Goal: Information Seeking & Learning: Learn about a topic

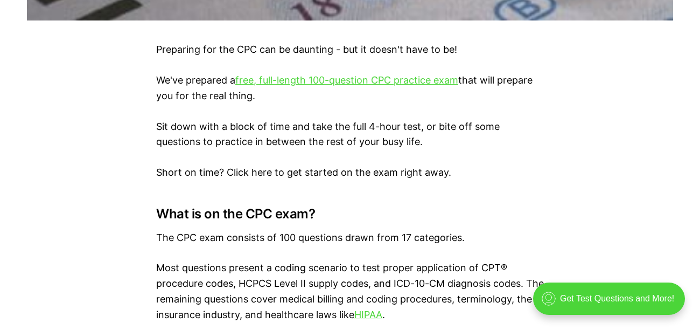
scroll to position [668, 0]
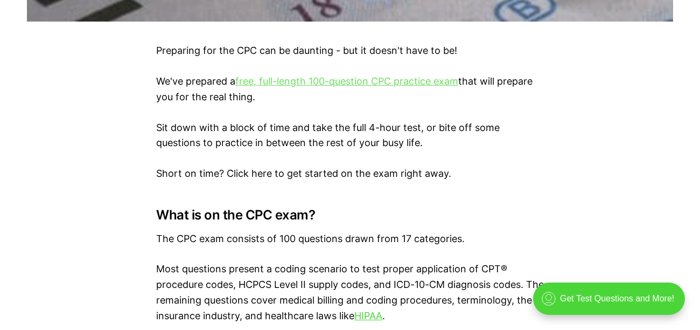
click at [308, 82] on link "free, full-length 100-question CPC practice exam" at bounding box center [346, 80] width 223 height 11
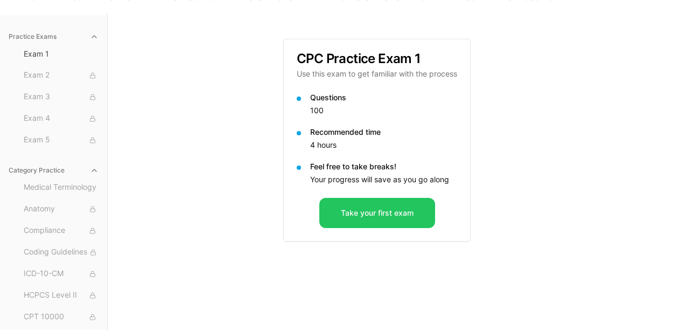
scroll to position [65, 0]
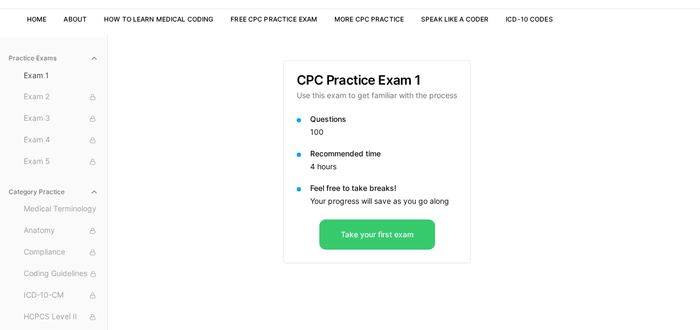
click at [355, 226] on button "Take your first exam" at bounding box center [377, 234] width 116 height 30
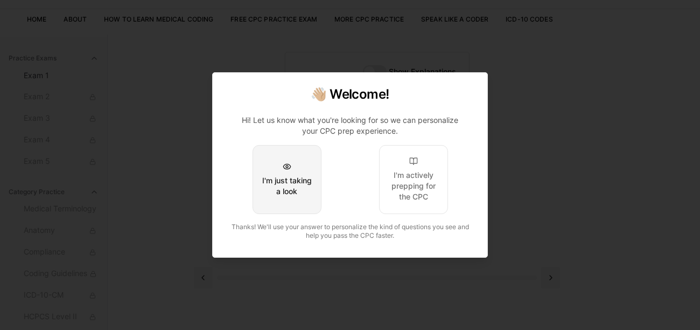
click at [302, 177] on button "I'm just taking a look" at bounding box center [287, 179] width 69 height 69
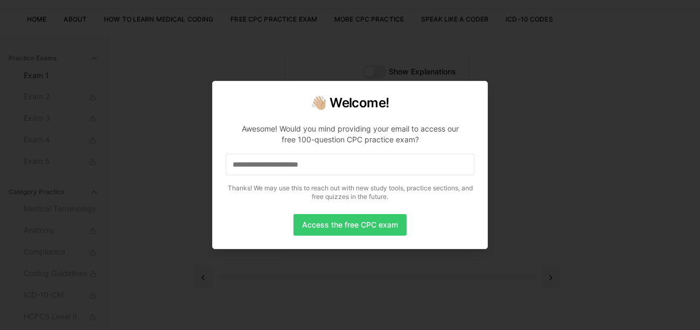
click at [341, 222] on button "Access the free CPC exam" at bounding box center [349, 225] width 113 height 22
click at [337, 164] on input at bounding box center [350, 164] width 249 height 22
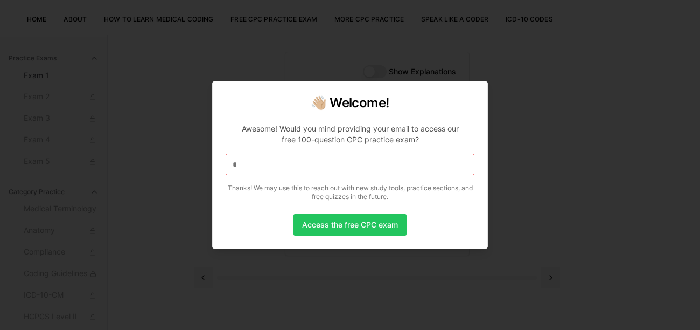
click at [286, 169] on input "*" at bounding box center [350, 164] width 249 height 22
click at [330, 172] on input "**" at bounding box center [350, 164] width 249 height 22
click at [254, 162] on input "***" at bounding box center [350, 164] width 249 height 22
click at [261, 164] on input "****" at bounding box center [350, 164] width 249 height 22
click at [265, 172] on input "*****" at bounding box center [350, 164] width 249 height 22
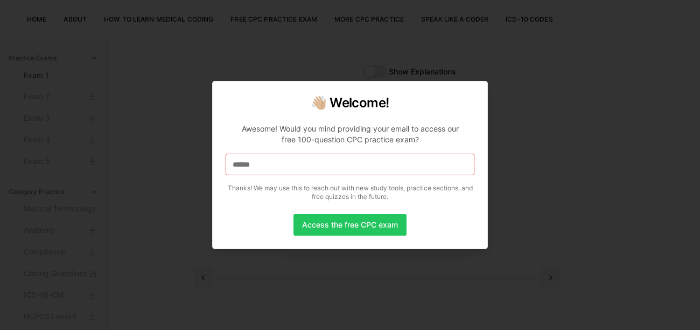
click at [293, 170] on input "******" at bounding box center [350, 164] width 249 height 22
click at [264, 171] on input "*******" at bounding box center [350, 164] width 249 height 22
click at [267, 163] on input "********" at bounding box center [350, 164] width 249 height 22
click at [282, 160] on input "*********" at bounding box center [350, 164] width 249 height 22
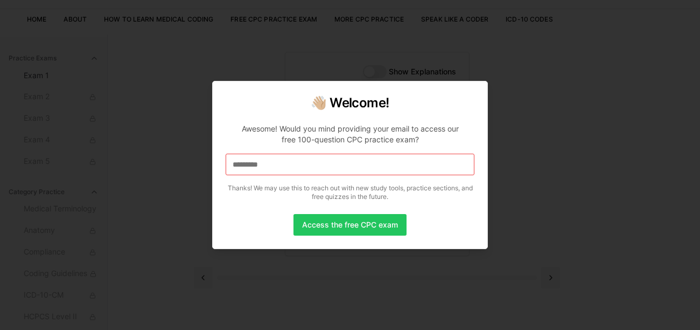
click at [282, 160] on input "*********" at bounding box center [350, 164] width 249 height 22
click at [275, 177] on p "**********" at bounding box center [350, 160] width 249 height 90
click at [279, 170] on input "**********" at bounding box center [350, 164] width 249 height 22
click at [284, 163] on input "**********" at bounding box center [350, 164] width 249 height 22
click at [290, 163] on input "**********" at bounding box center [350, 164] width 249 height 22
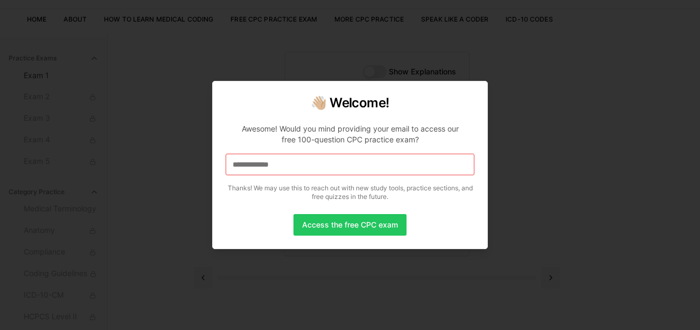
click at [292, 166] on input "**********" at bounding box center [350, 164] width 249 height 22
click at [335, 165] on input "**********" at bounding box center [350, 164] width 249 height 22
click at [301, 169] on input "**********" at bounding box center [350, 164] width 249 height 22
click at [304, 162] on input "**********" at bounding box center [350, 164] width 249 height 22
click at [320, 162] on input "**********" at bounding box center [350, 164] width 249 height 22
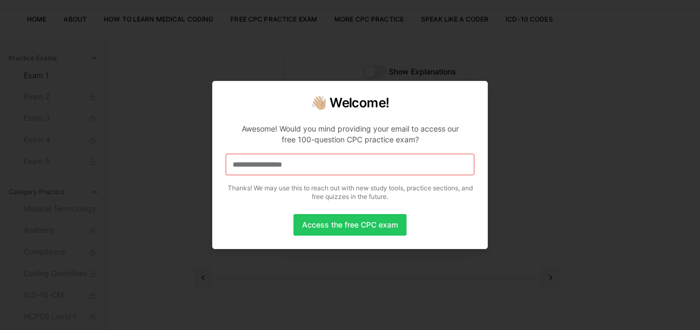
click at [328, 167] on input "**********" at bounding box center [350, 164] width 249 height 22
click at [328, 161] on input "**********" at bounding box center [350, 164] width 249 height 22
click at [342, 170] on input "**********" at bounding box center [350, 164] width 249 height 22
click at [334, 164] on input "**********" at bounding box center [350, 164] width 249 height 22
click at [336, 163] on input "**********" at bounding box center [350, 164] width 249 height 22
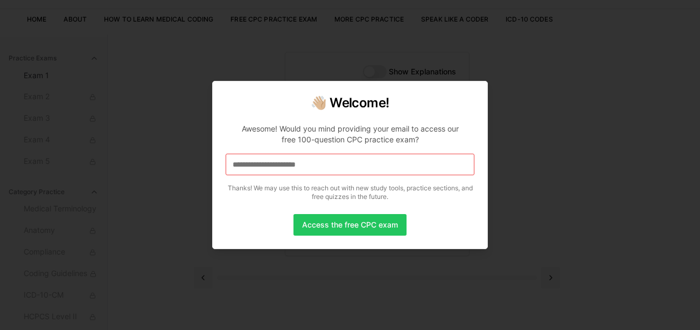
click at [340, 164] on input "**********" at bounding box center [350, 164] width 249 height 22
click at [350, 166] on input "**********" at bounding box center [350, 164] width 249 height 22
click at [338, 168] on input "**********" at bounding box center [350, 164] width 249 height 22
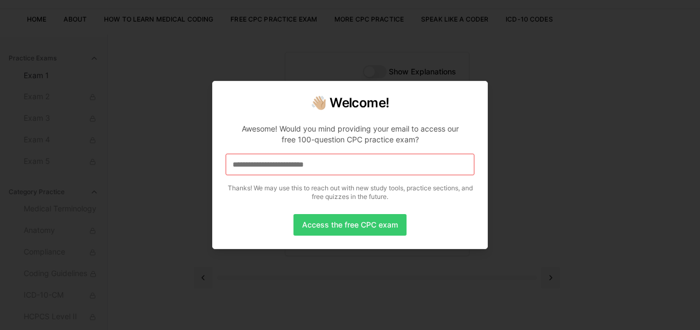
click at [346, 232] on button "Access the free CPC exam" at bounding box center [349, 225] width 113 height 22
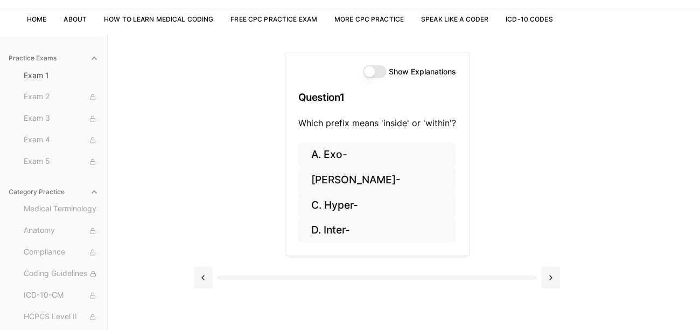
click at [366, 70] on button "Show Explanations" at bounding box center [375, 71] width 24 height 13
click at [379, 161] on button "A. Exo-" at bounding box center [377, 154] width 158 height 25
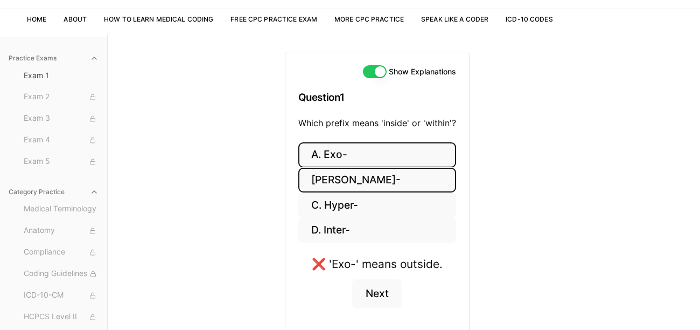
click at [376, 184] on button "[PERSON_NAME]-" at bounding box center [377, 179] width 158 height 25
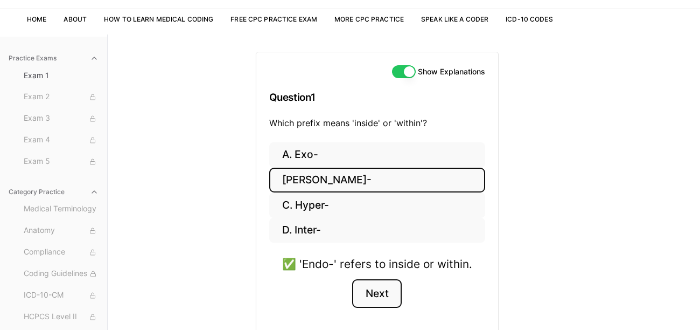
click at [387, 292] on button "Next" at bounding box center [376, 293] width 49 height 29
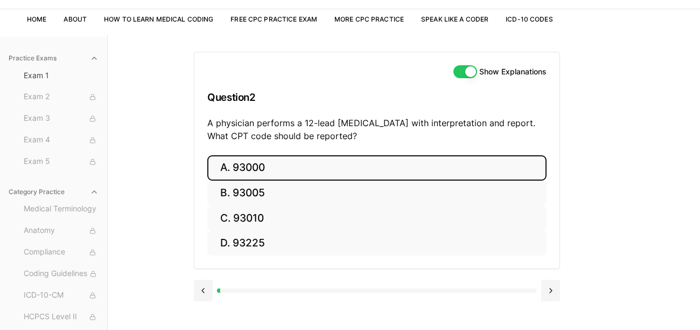
click at [246, 166] on button "A. 93000" at bounding box center [376, 167] width 339 height 25
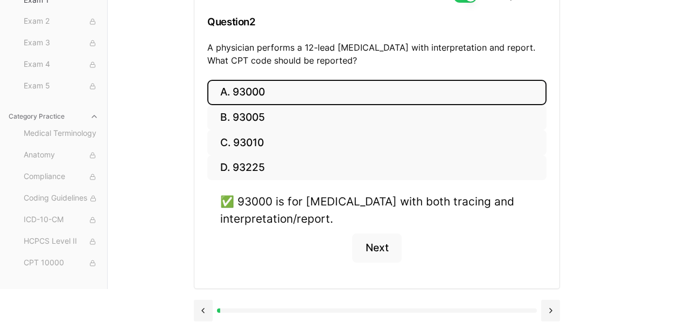
scroll to position [172, 0]
click at [380, 233] on button "Next" at bounding box center [376, 247] width 49 height 29
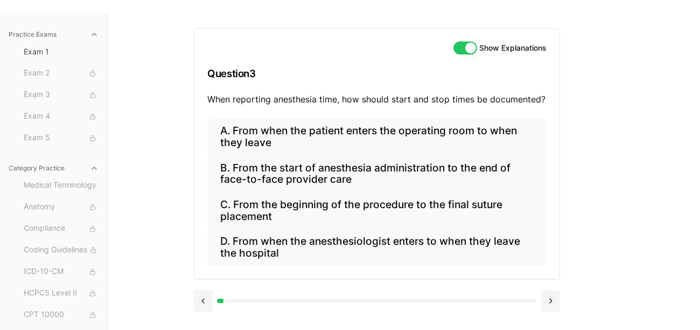
scroll to position [86, 0]
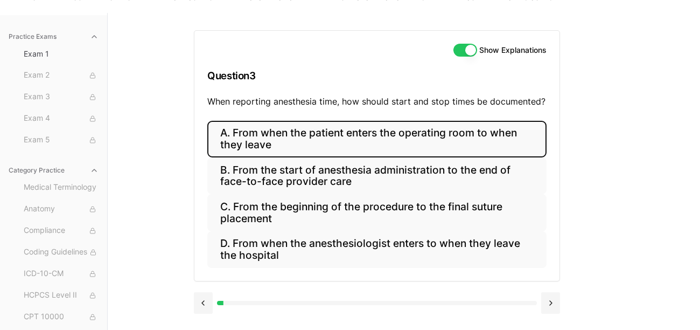
click at [247, 130] on button "A. From when the patient enters the operating room to when they leave" at bounding box center [376, 139] width 339 height 37
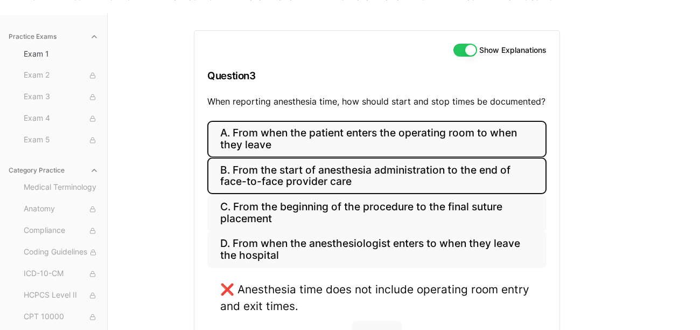
click at [269, 186] on button "B. From the start of anesthesia administration to the end of face-to-face provi…" at bounding box center [376, 175] width 339 height 37
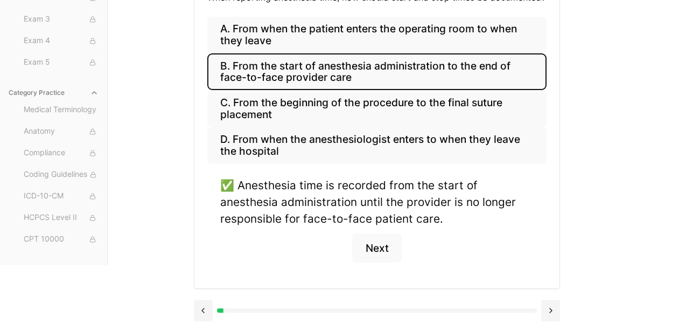
scroll to position [194, 0]
click at [388, 242] on button "Next" at bounding box center [376, 247] width 49 height 29
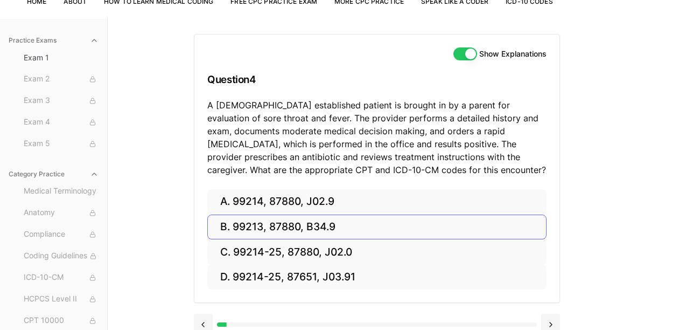
scroll to position [65, 0]
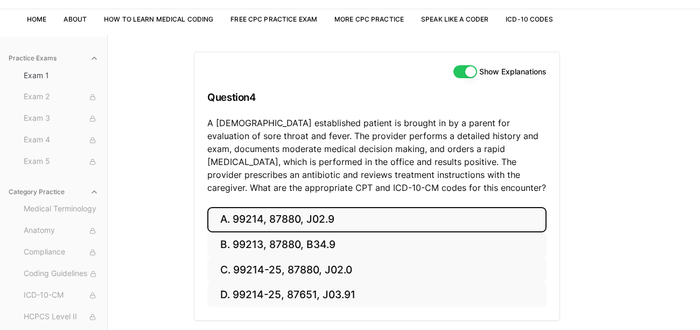
click at [320, 218] on button "A. 99214, 87880, J02.9" at bounding box center [376, 219] width 339 height 25
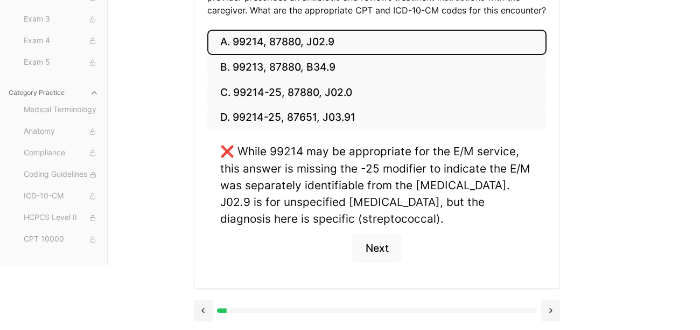
scroll to position [258, 0]
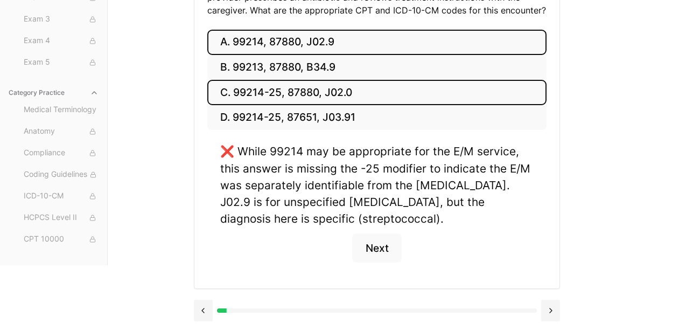
click at [291, 80] on button "C. 99214-25, 87880, J02.0" at bounding box center [376, 92] width 339 height 25
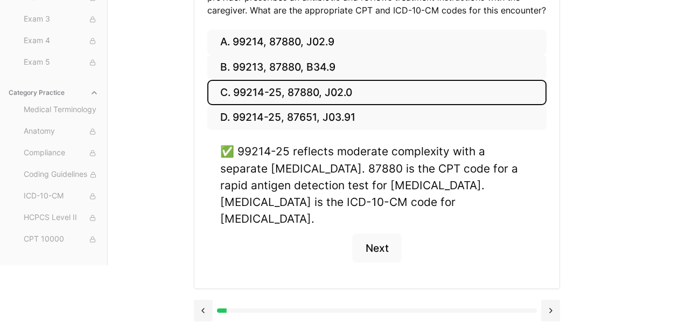
scroll to position [280, 0]
click at [374, 233] on button "Next" at bounding box center [376, 247] width 49 height 29
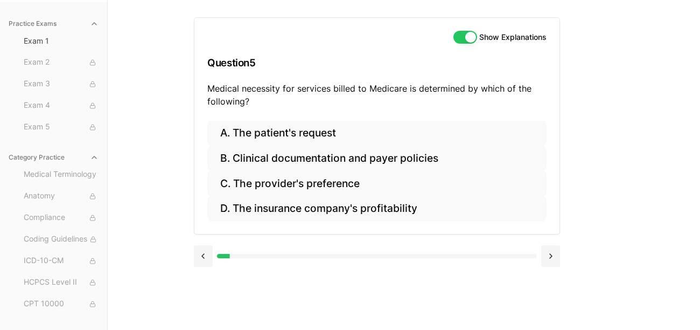
scroll to position [129, 0]
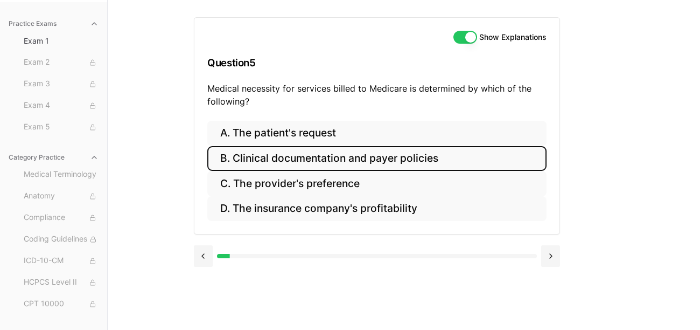
click at [388, 146] on button "B. Clinical documentation and payer policies" at bounding box center [376, 158] width 339 height 25
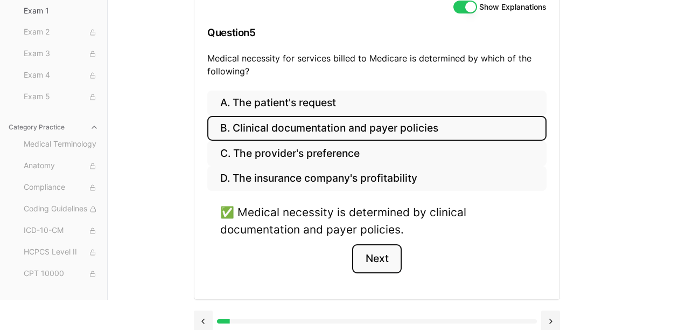
click at [386, 255] on button "Next" at bounding box center [376, 258] width 49 height 29
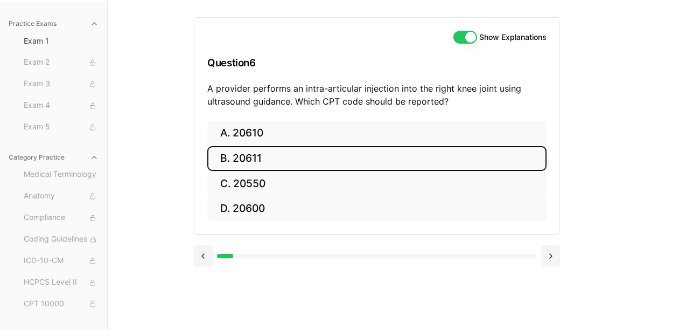
click at [244, 146] on button "B. 20611" at bounding box center [376, 158] width 339 height 25
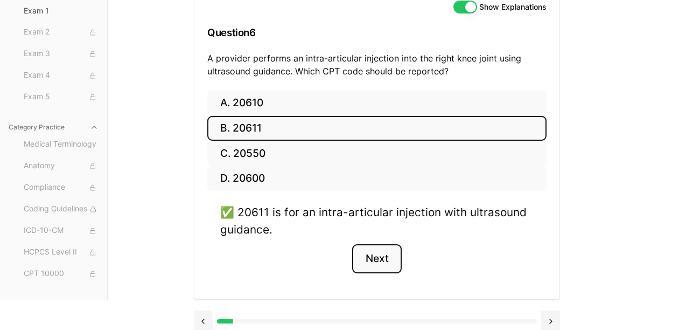
click at [379, 263] on button "Next" at bounding box center [376, 258] width 49 height 29
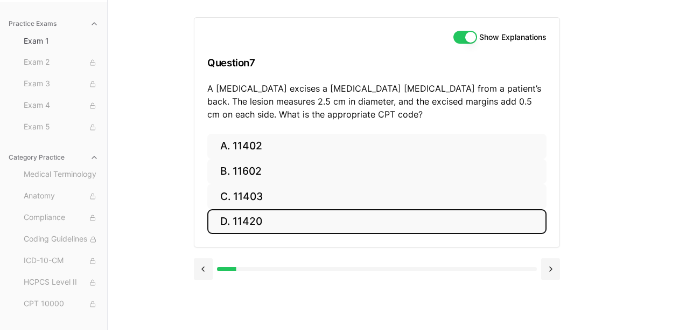
click at [246, 209] on button "D. 11420" at bounding box center [376, 221] width 339 height 25
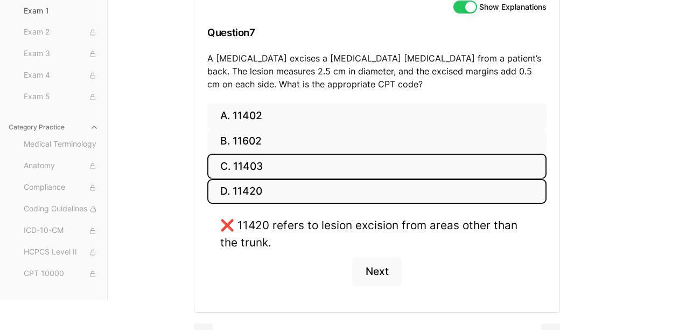
click at [244, 168] on button "C. 11403" at bounding box center [376, 165] width 339 height 25
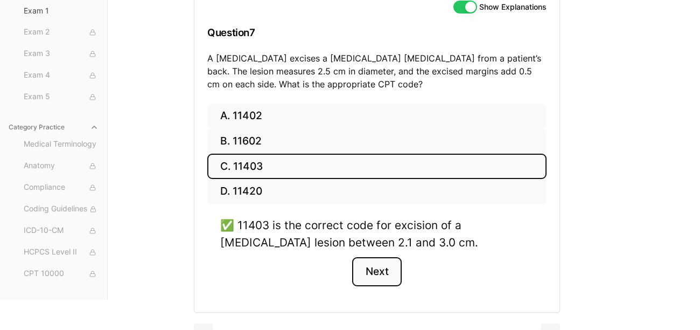
click at [386, 276] on button "Next" at bounding box center [376, 271] width 49 height 29
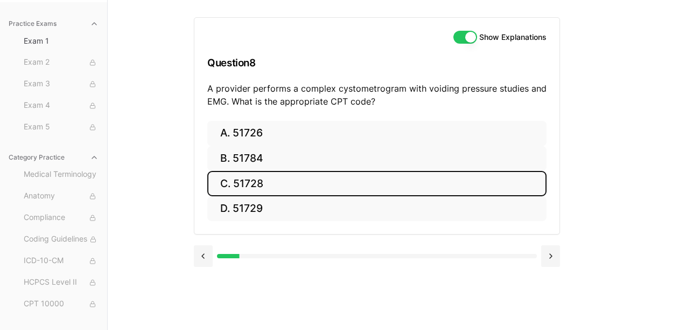
click at [250, 171] on button "C. 51728" at bounding box center [376, 183] width 339 height 25
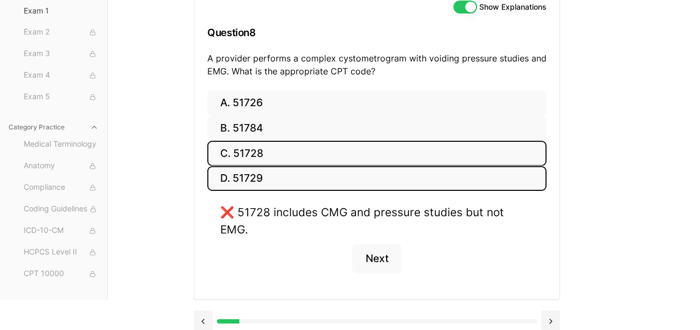
click at [247, 175] on button "D. 51729" at bounding box center [376, 178] width 339 height 25
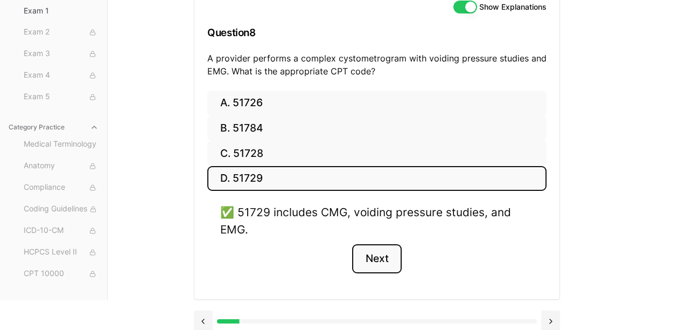
click at [379, 254] on button "Next" at bounding box center [376, 258] width 49 height 29
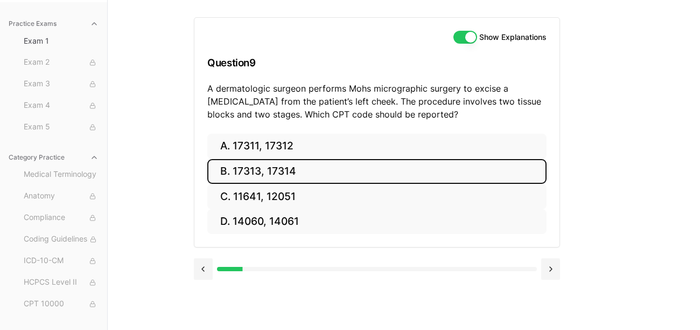
click at [247, 159] on button "B. 17313, 17314" at bounding box center [376, 171] width 339 height 25
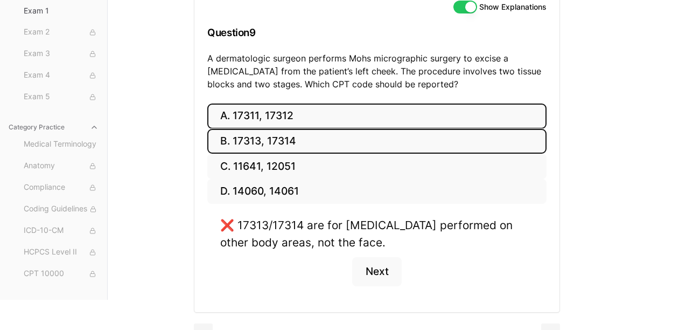
click at [263, 122] on button "A. 17311, 17312" at bounding box center [376, 115] width 339 height 25
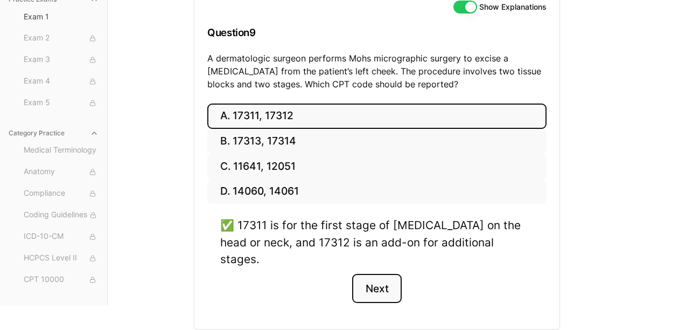
click at [379, 274] on button "Next" at bounding box center [376, 288] width 49 height 29
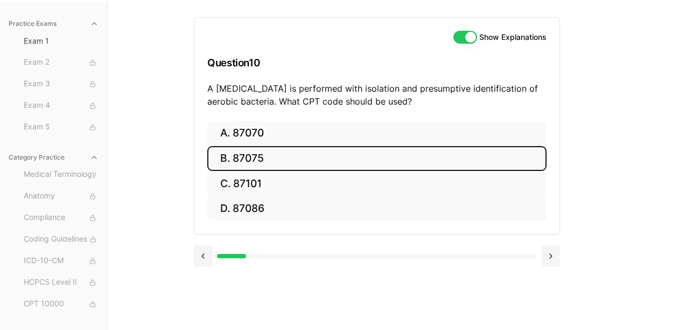
click at [250, 146] on button "B. 87075" at bounding box center [376, 158] width 339 height 25
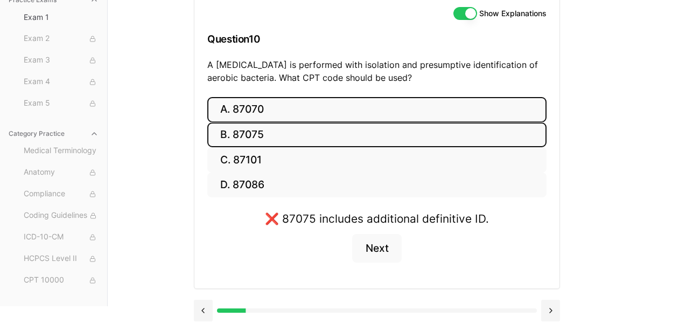
click at [252, 114] on button "A. 87070" at bounding box center [376, 109] width 339 height 25
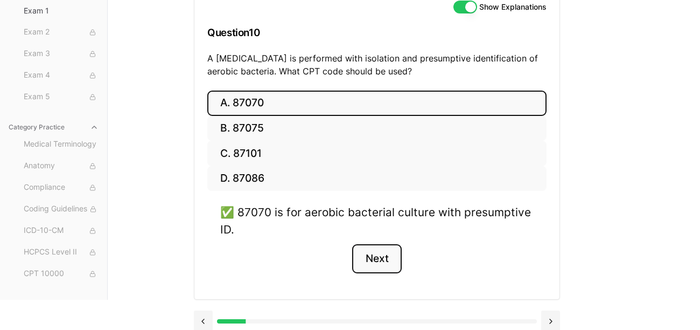
click at [384, 258] on button "Next" at bounding box center [376, 258] width 49 height 29
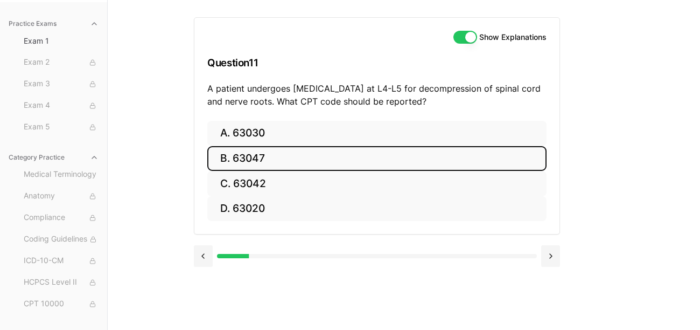
click at [259, 146] on button "B. 63047" at bounding box center [376, 158] width 339 height 25
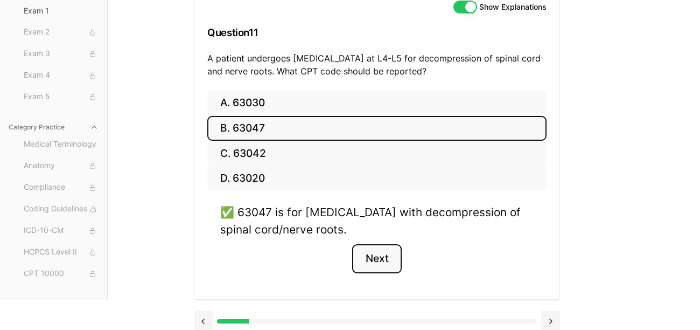
click at [361, 258] on button "Next" at bounding box center [376, 258] width 49 height 29
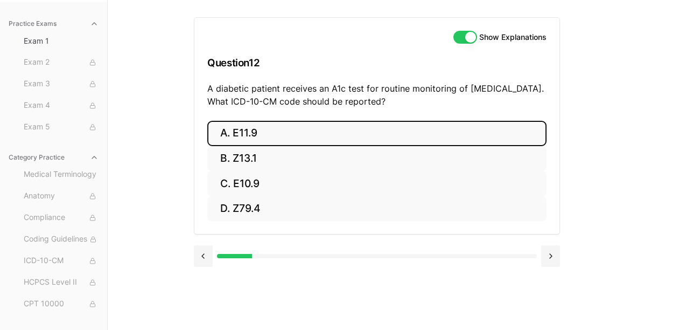
click at [248, 121] on button "A. E11.9" at bounding box center [376, 133] width 339 height 25
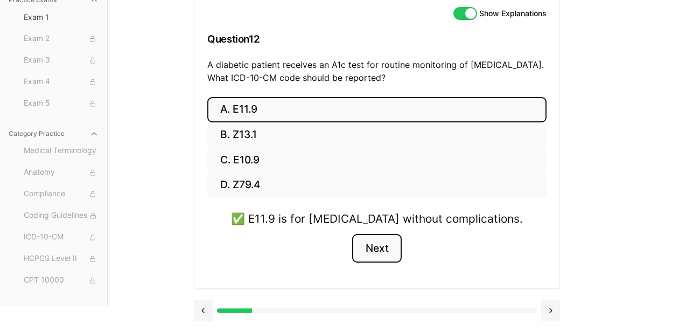
click at [380, 252] on button "Next" at bounding box center [376, 248] width 49 height 29
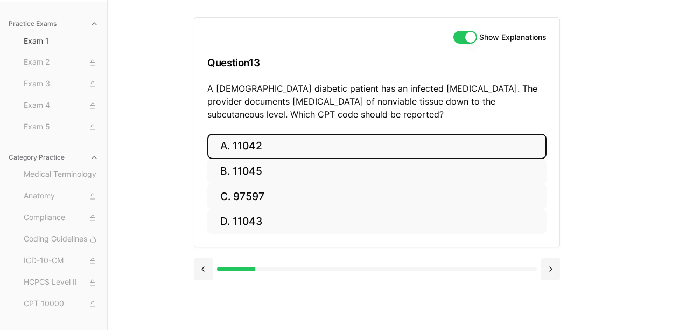
click at [254, 134] on button "A. 11042" at bounding box center [376, 146] width 339 height 25
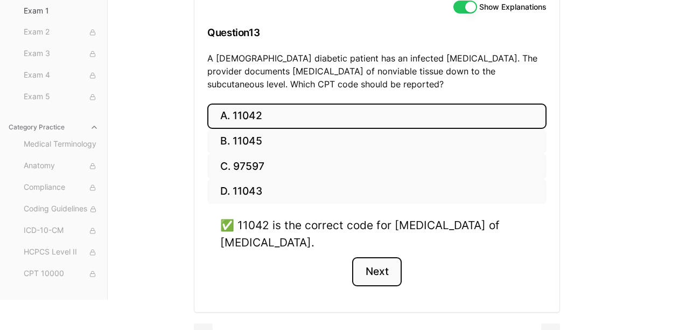
click at [373, 264] on button "Next" at bounding box center [376, 271] width 49 height 29
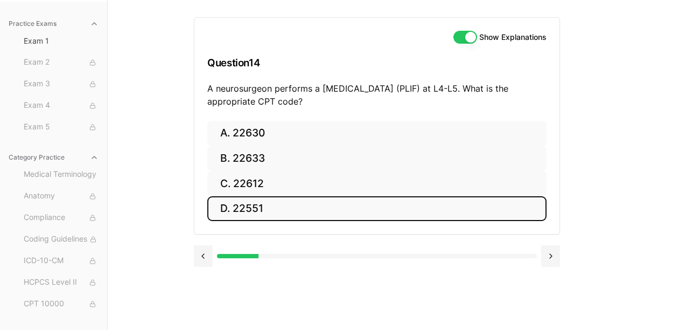
click at [248, 196] on button "D. 22551" at bounding box center [376, 208] width 339 height 25
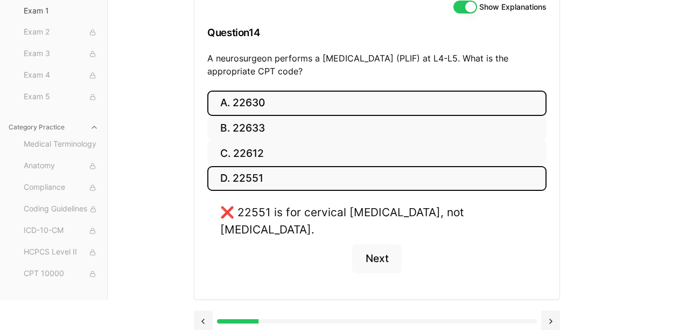
click at [255, 102] on button "A. 22630" at bounding box center [376, 102] width 339 height 25
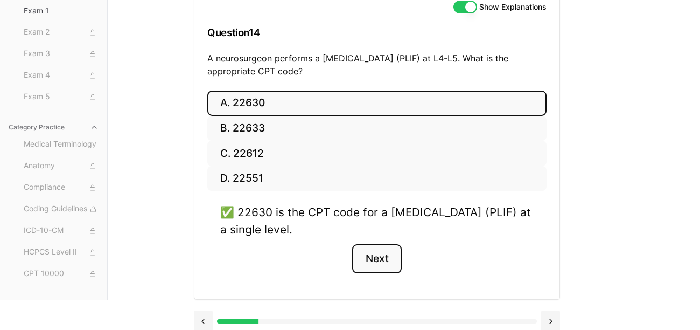
click at [366, 263] on button "Next" at bounding box center [376, 258] width 49 height 29
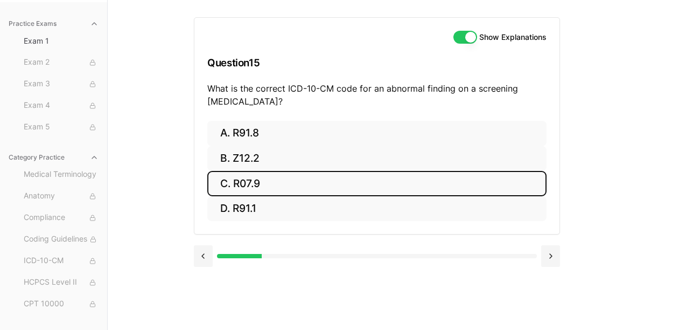
click at [254, 171] on button "C. R07.9" at bounding box center [376, 183] width 339 height 25
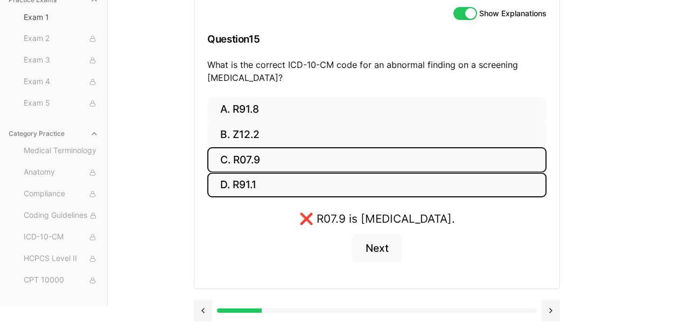
click at [239, 180] on button "D. R91.1" at bounding box center [376, 184] width 339 height 25
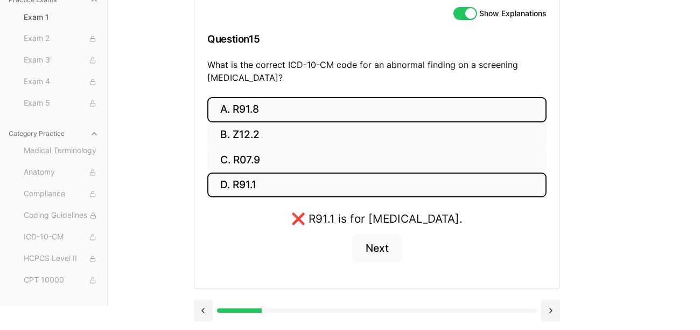
click at [248, 103] on button "A. R91.8" at bounding box center [376, 109] width 339 height 25
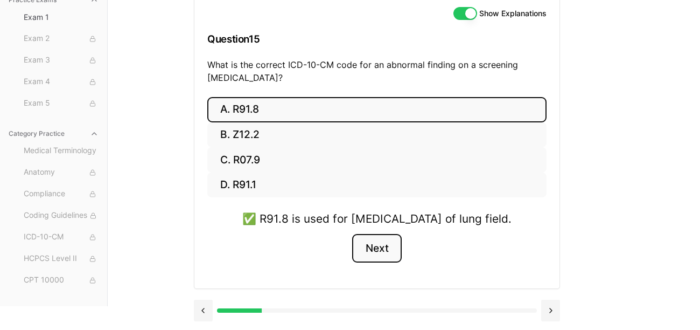
click at [379, 258] on button "Next" at bounding box center [376, 248] width 49 height 29
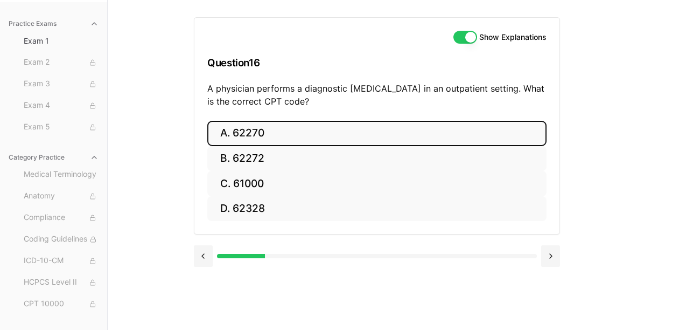
click at [264, 121] on button "A. 62270" at bounding box center [376, 133] width 339 height 25
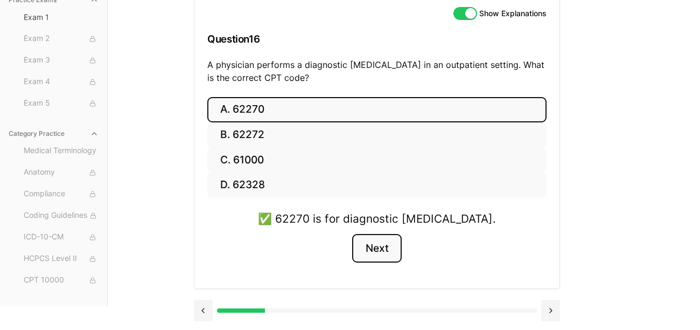
click at [374, 247] on button "Next" at bounding box center [376, 248] width 49 height 29
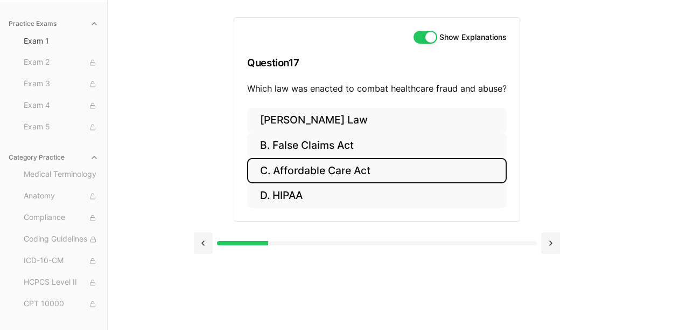
click at [327, 158] on button "C. Affordable Care Act" at bounding box center [377, 170] width 260 height 25
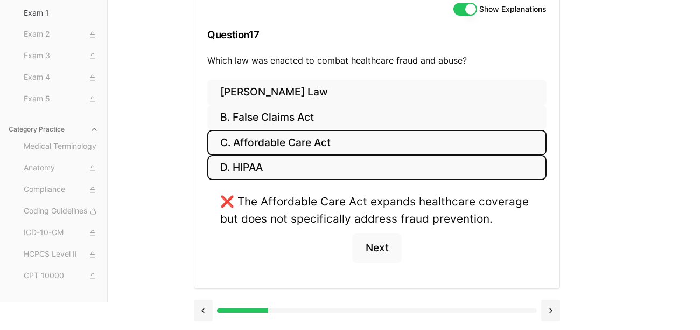
click at [287, 160] on button "D. HIPAA" at bounding box center [376, 167] width 339 height 25
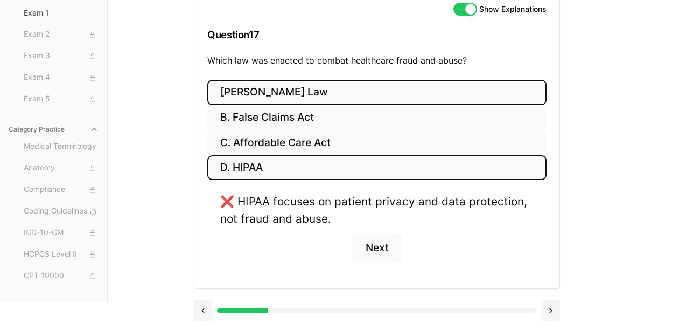
click at [282, 92] on button "[PERSON_NAME] Law" at bounding box center [376, 92] width 339 height 25
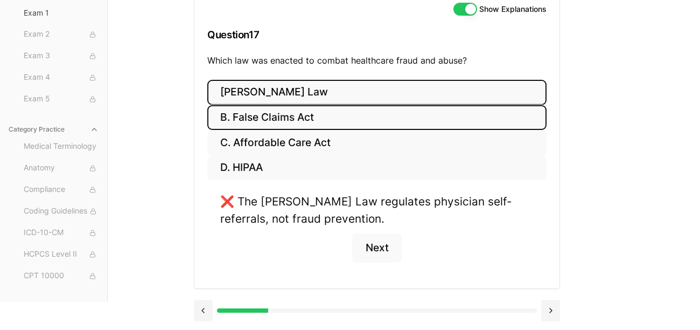
click at [281, 109] on button "B. False Claims Act" at bounding box center [376, 117] width 339 height 25
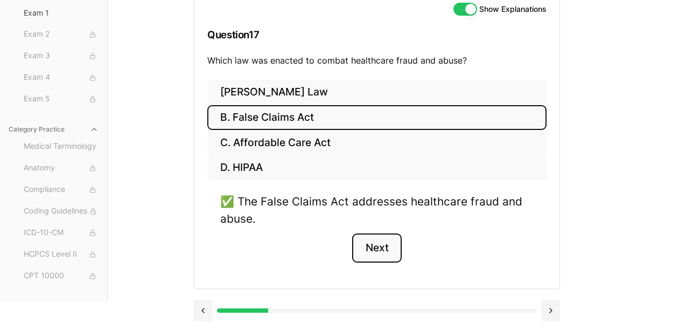
click at [377, 240] on button "Next" at bounding box center [376, 247] width 49 height 29
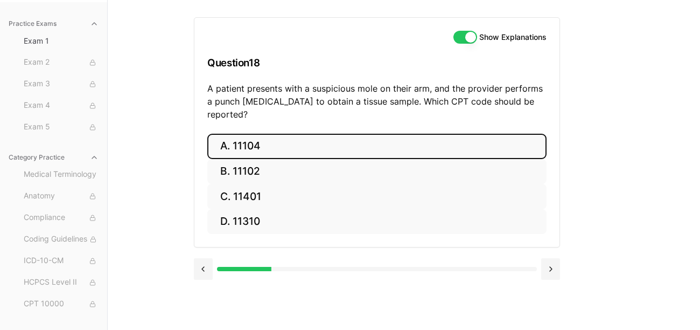
click at [262, 134] on button "A. 11104" at bounding box center [376, 146] width 339 height 25
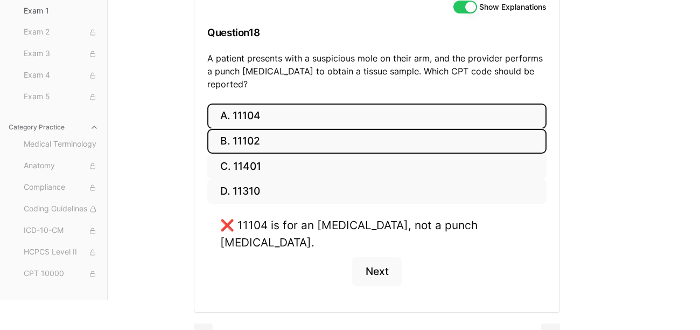
click at [261, 129] on button "B. 11102" at bounding box center [376, 141] width 339 height 25
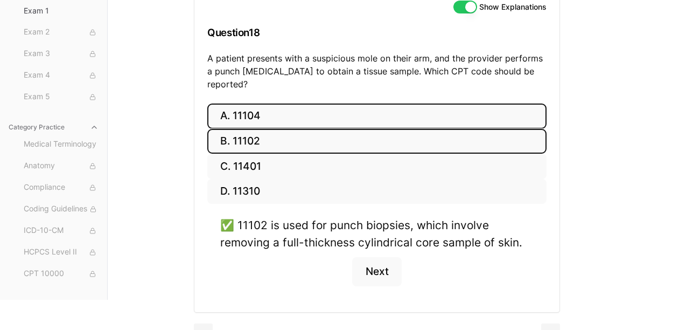
click at [259, 110] on button "A. 11104" at bounding box center [376, 115] width 339 height 25
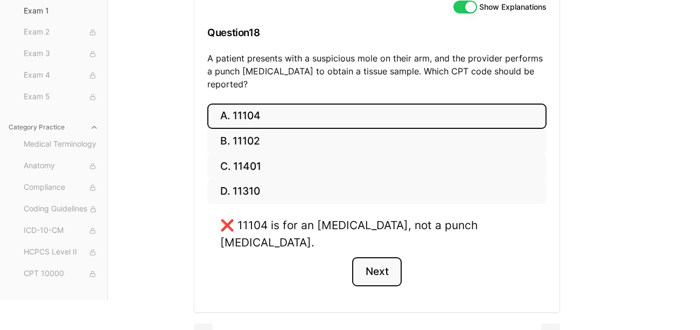
click at [356, 257] on button "Next" at bounding box center [376, 271] width 49 height 29
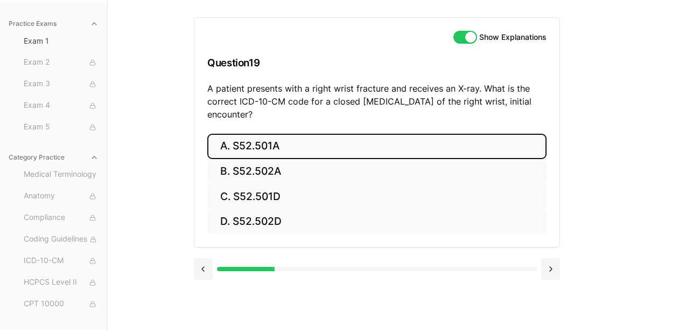
click at [260, 134] on button "A. S52.501A" at bounding box center [376, 146] width 339 height 25
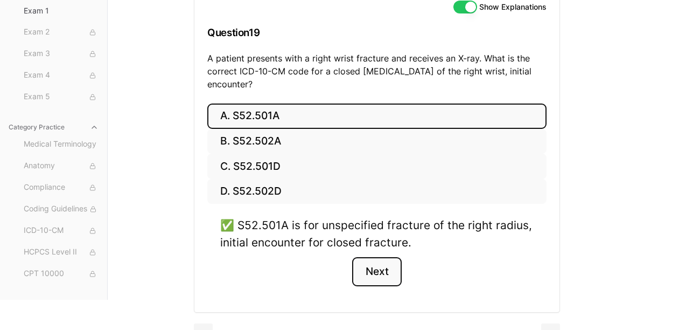
click at [384, 272] on button "Next" at bounding box center [376, 271] width 49 height 29
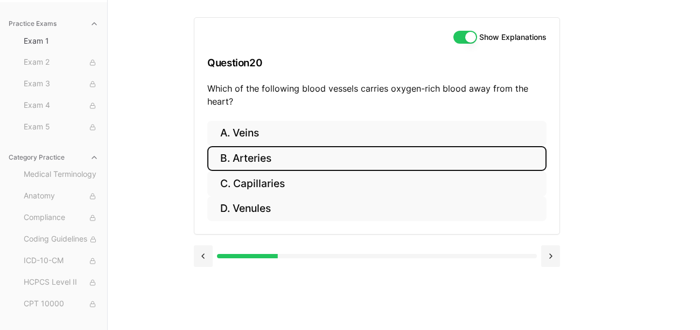
click at [255, 146] on button "B. Arteries" at bounding box center [376, 158] width 339 height 25
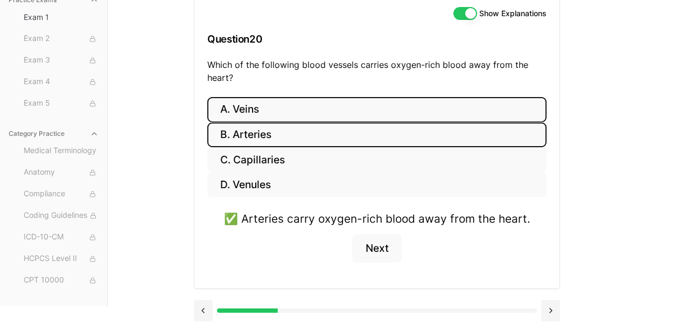
click at [254, 97] on button "A. Veins" at bounding box center [376, 109] width 339 height 25
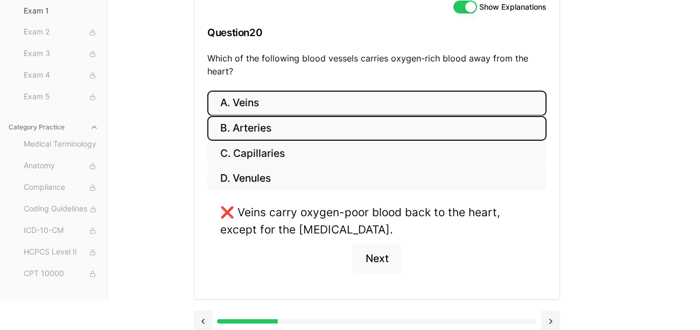
click at [257, 124] on button "B. Arteries" at bounding box center [376, 128] width 339 height 25
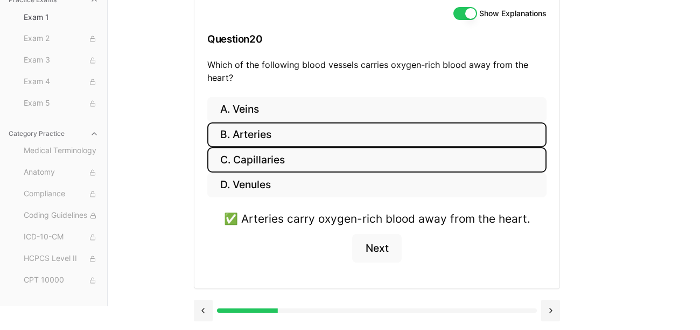
click at [265, 154] on button "C. Capillaries" at bounding box center [376, 159] width 339 height 25
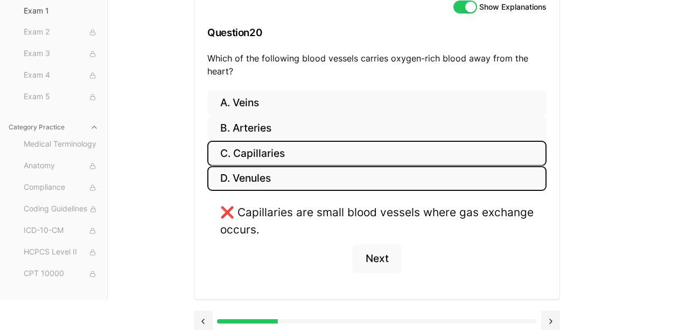
click at [264, 187] on button "D. Venules" at bounding box center [376, 178] width 339 height 25
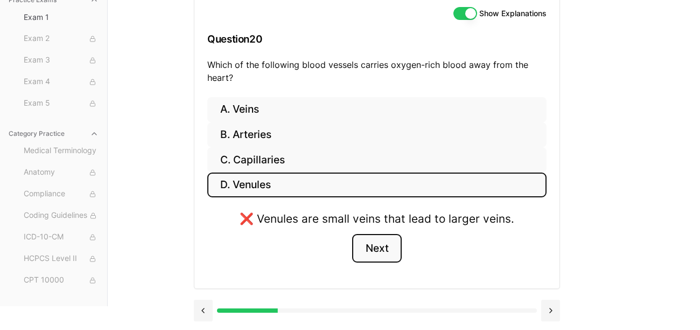
click at [389, 245] on button "Next" at bounding box center [376, 248] width 49 height 29
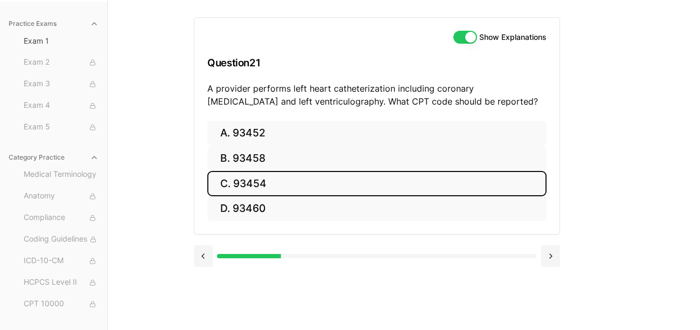
click at [269, 171] on button "C. 93454" at bounding box center [376, 183] width 339 height 25
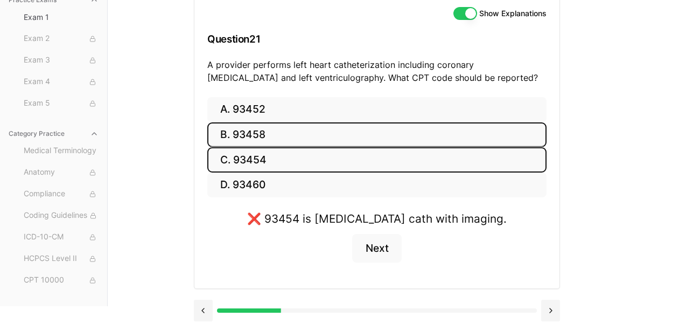
click at [272, 127] on button "B. 93458" at bounding box center [376, 134] width 339 height 25
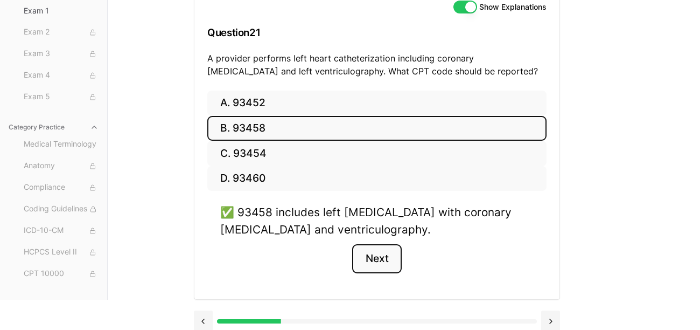
click at [371, 255] on button "Next" at bounding box center [376, 258] width 49 height 29
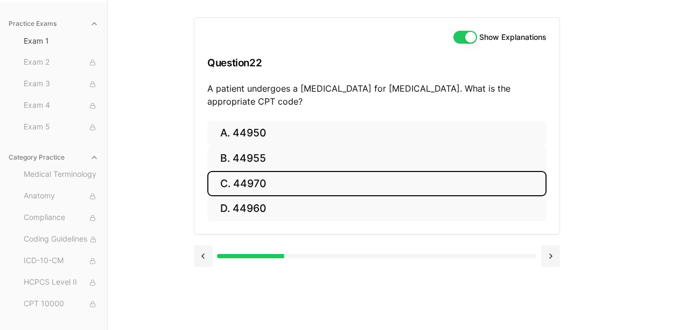
click at [293, 171] on button "C. 44970" at bounding box center [376, 183] width 339 height 25
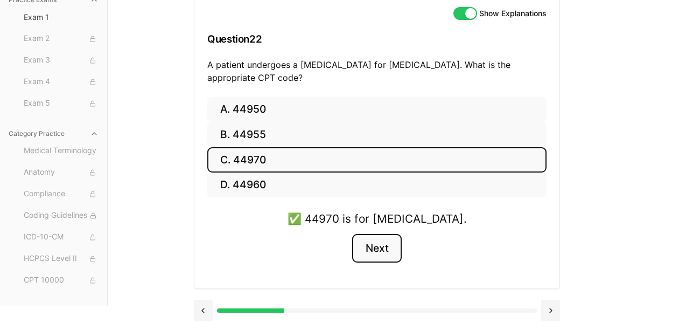
click at [362, 247] on button "Next" at bounding box center [376, 248] width 49 height 29
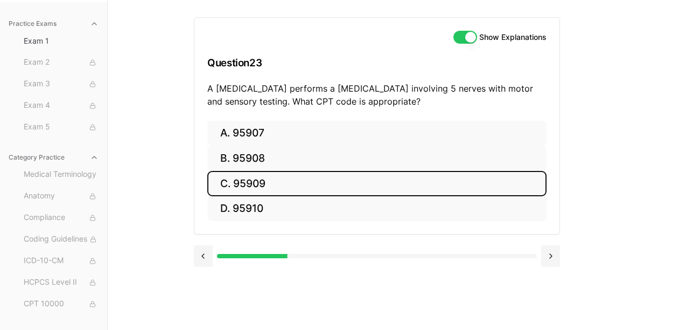
click at [251, 171] on button "C. 95909" at bounding box center [376, 183] width 339 height 25
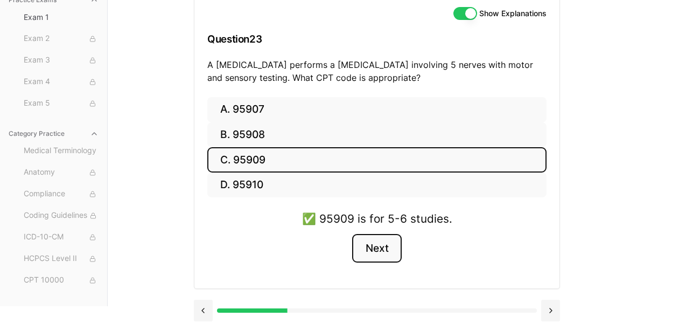
click at [366, 242] on button "Next" at bounding box center [376, 248] width 49 height 29
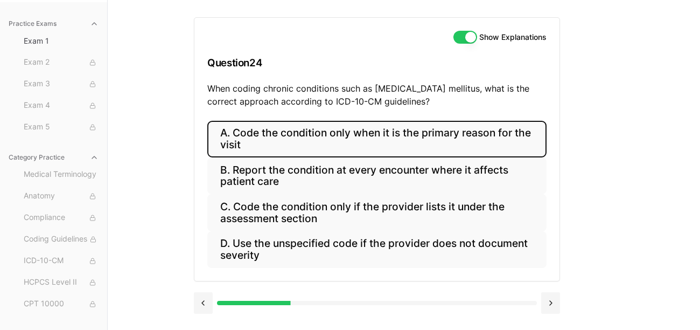
click at [304, 121] on button "A. Code the condition only when it is the primary reason for the visit" at bounding box center [376, 139] width 339 height 37
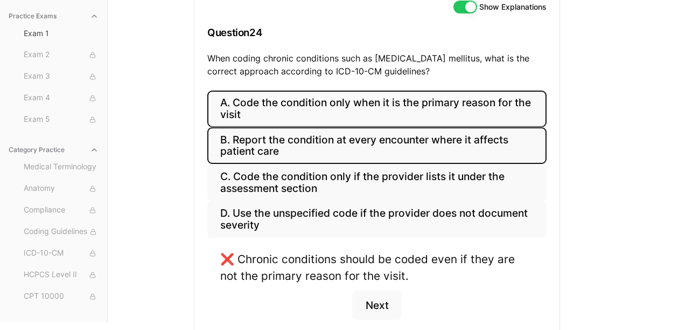
click at [320, 145] on button "B. Report the condition at every encounter where it affects patient care" at bounding box center [376, 145] width 339 height 37
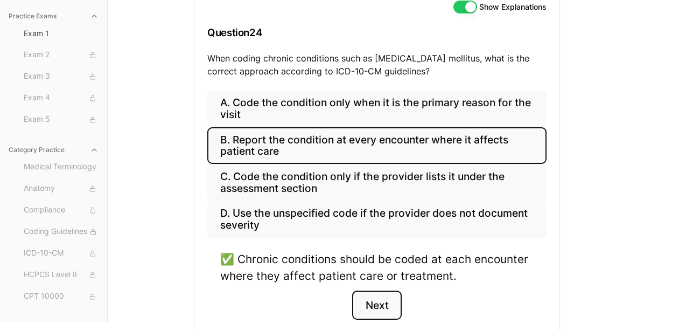
click at [378, 294] on button "Next" at bounding box center [376, 304] width 49 height 29
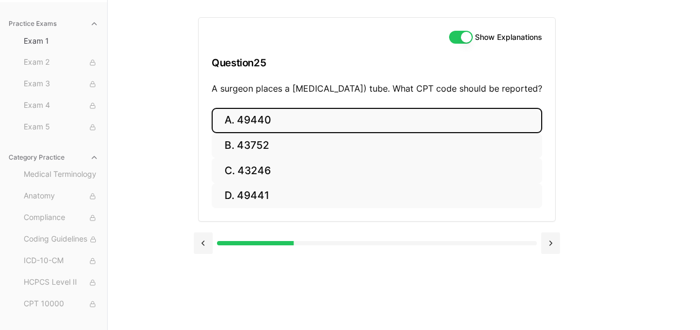
click at [248, 114] on button "A. 49440" at bounding box center [377, 120] width 331 height 25
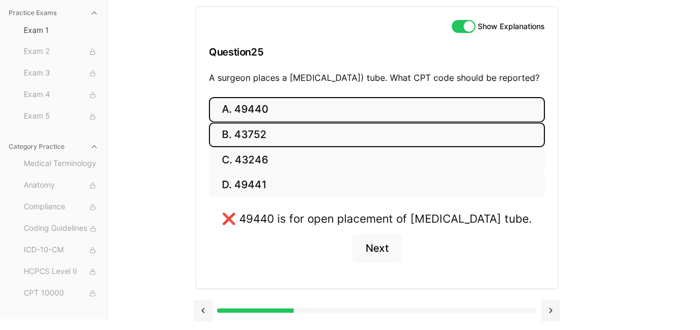
click at [248, 122] on button "B. 43752" at bounding box center [377, 134] width 336 height 25
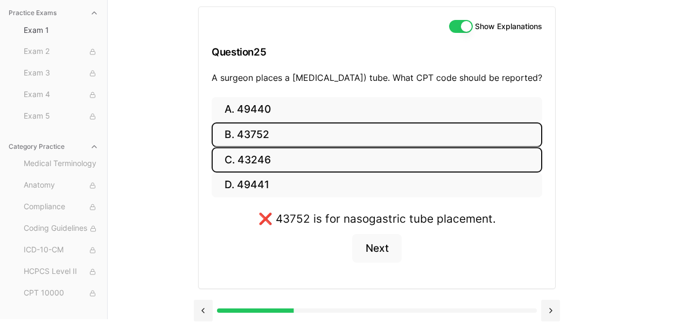
click at [247, 151] on button "C. 43246" at bounding box center [377, 159] width 331 height 25
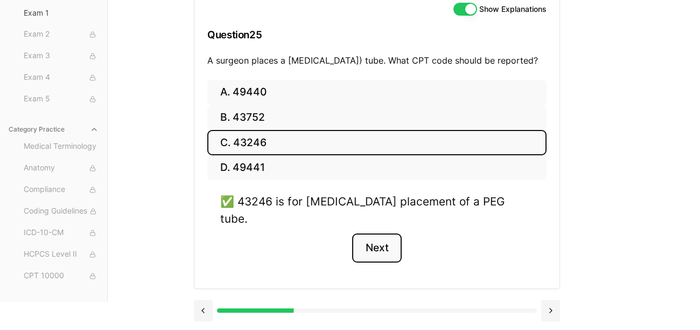
click at [392, 253] on button "Next" at bounding box center [376, 247] width 49 height 29
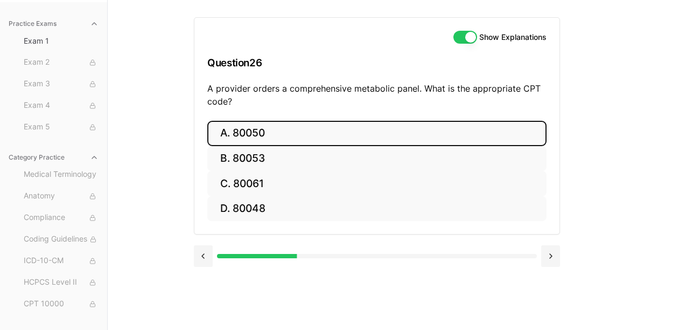
click at [244, 121] on button "A. 80050" at bounding box center [376, 133] width 339 height 25
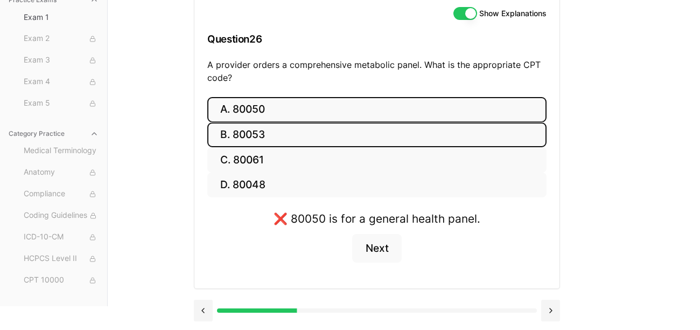
click at [263, 138] on button "B. 80053" at bounding box center [376, 134] width 339 height 25
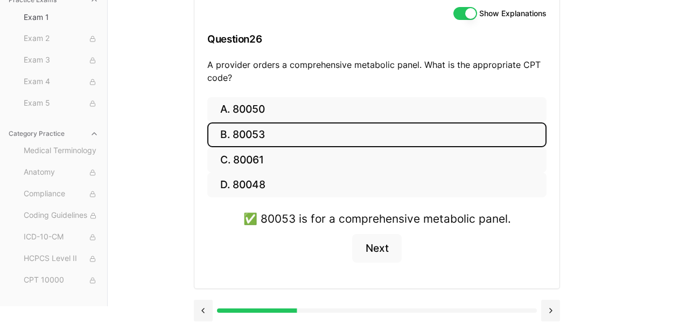
click at [263, 138] on button "B. 80053" at bounding box center [376, 134] width 339 height 25
click at [375, 240] on button "Next" at bounding box center [376, 248] width 49 height 29
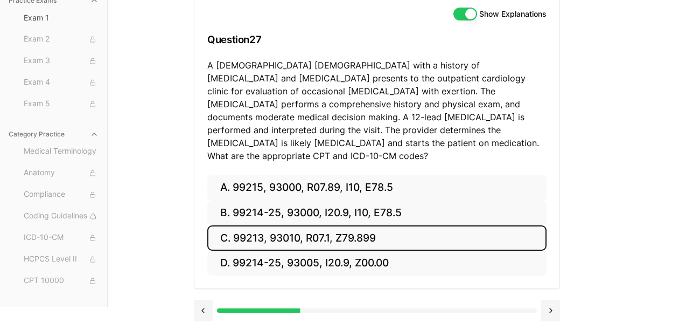
click at [312, 225] on button "C. 99213, 93010, R07.1, Z79.899" at bounding box center [376, 237] width 339 height 25
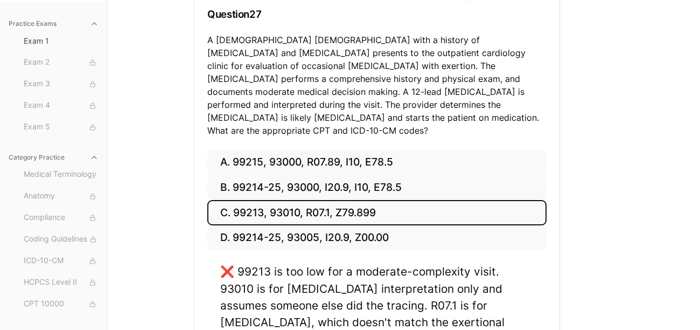
scroll to position [151, 0]
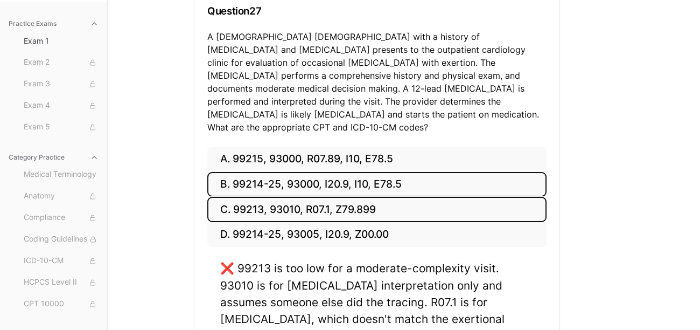
click at [345, 172] on button "B. 99214-25, 93000, I20.9, I10, E78.5" at bounding box center [376, 184] width 339 height 25
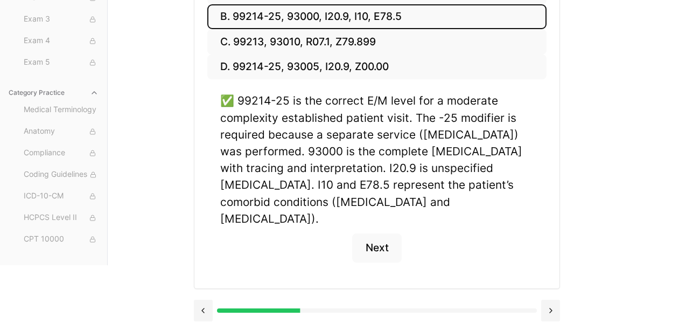
scroll to position [331, 0]
click at [371, 233] on button "Next" at bounding box center [376, 247] width 49 height 29
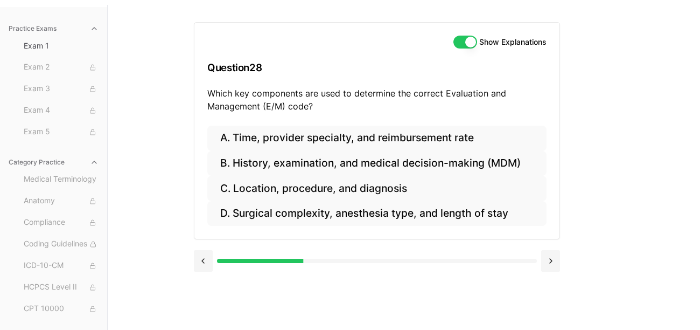
scroll to position [73, 0]
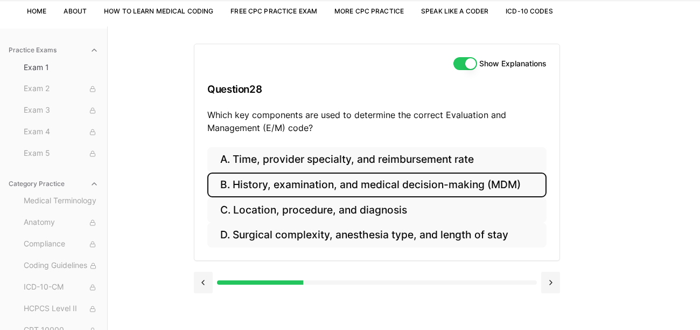
click at [335, 194] on button "B. History, examination, and medical decision-making (MDM)" at bounding box center [376, 184] width 339 height 25
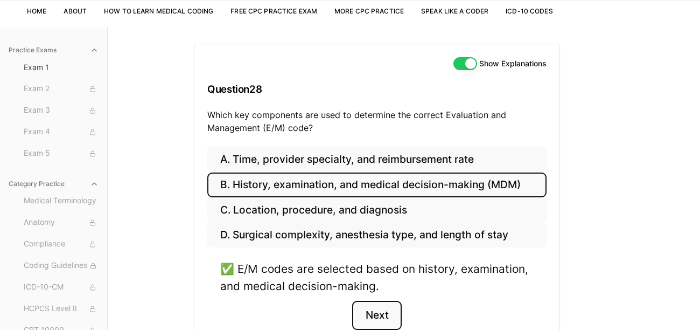
click at [394, 319] on button "Next" at bounding box center [376, 314] width 49 height 29
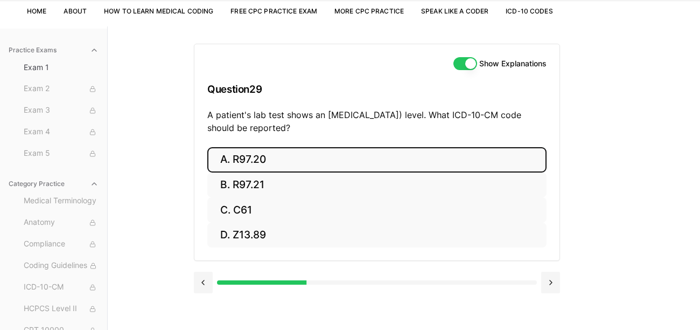
click at [250, 154] on button "A. R97.20" at bounding box center [376, 159] width 339 height 25
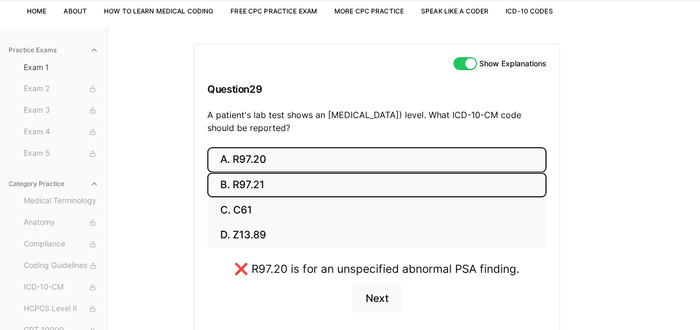
click at [288, 193] on button "B. R97.21" at bounding box center [376, 184] width 339 height 25
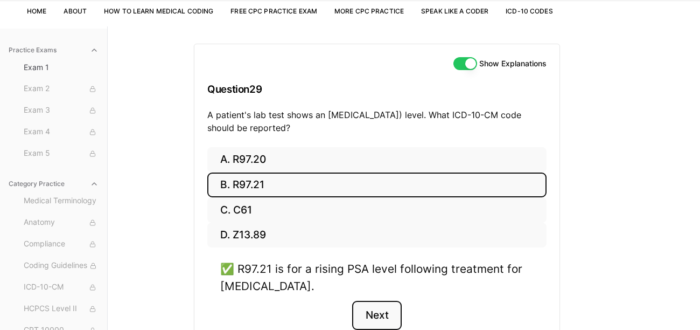
click at [368, 309] on button "Next" at bounding box center [376, 314] width 49 height 29
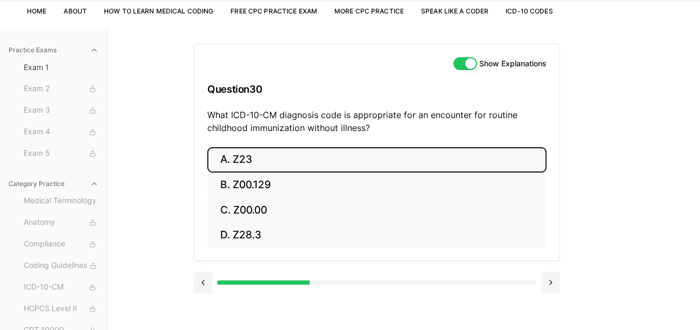
click at [239, 151] on button "A. Z23" at bounding box center [376, 159] width 339 height 25
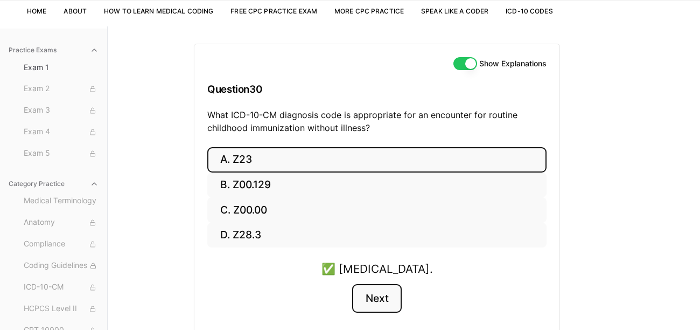
click at [375, 308] on button "Next" at bounding box center [376, 298] width 49 height 29
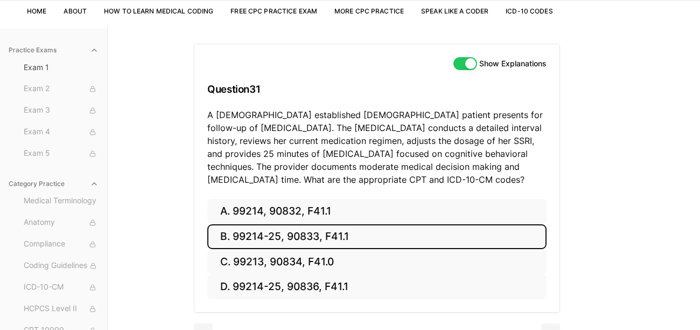
click at [297, 229] on button "B. 99214-25, 90833, F41.1" at bounding box center [376, 236] width 339 height 25
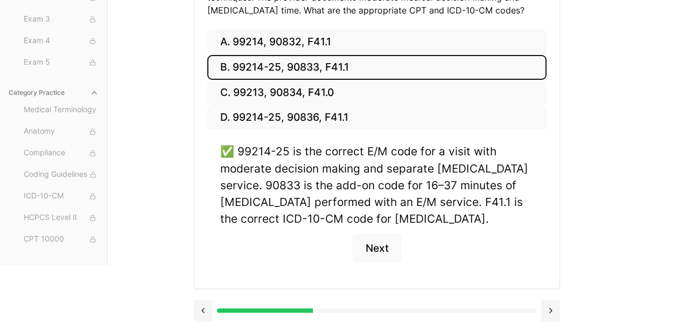
scroll to position [331, 0]
click at [368, 233] on button "Next" at bounding box center [376, 247] width 49 height 29
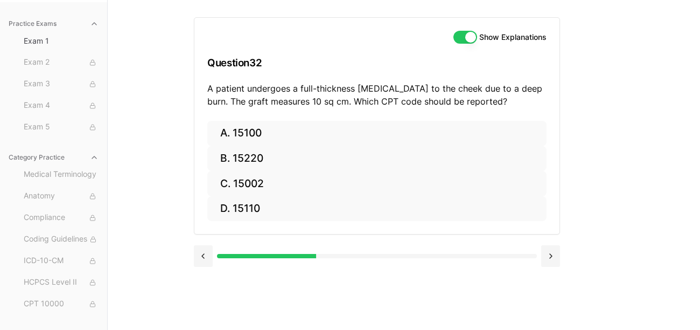
scroll to position [94, 0]
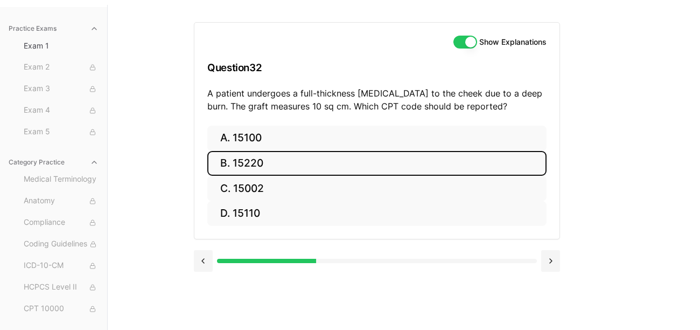
click at [264, 162] on button "B. 15220" at bounding box center [376, 163] width 339 height 25
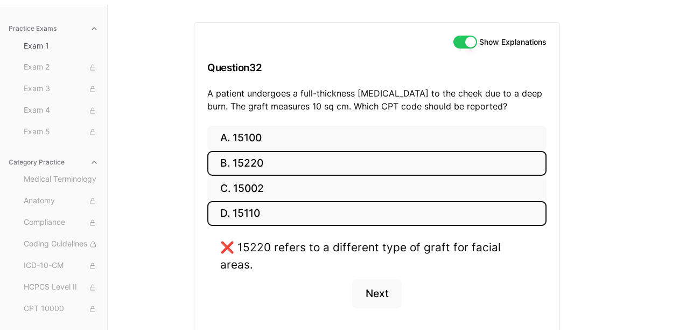
click at [270, 205] on button "D. 15110" at bounding box center [376, 213] width 339 height 25
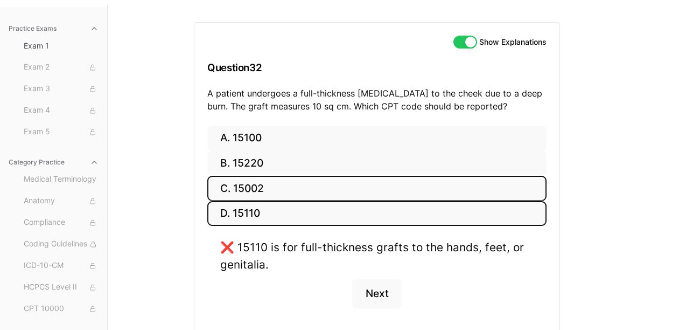
click at [267, 182] on button "C. 15002" at bounding box center [376, 188] width 339 height 25
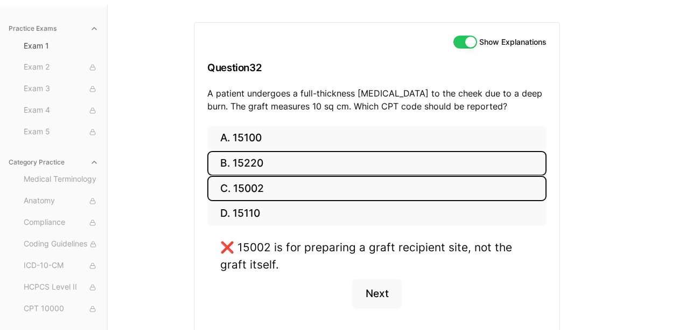
click at [269, 151] on button "B. 15220" at bounding box center [376, 163] width 339 height 25
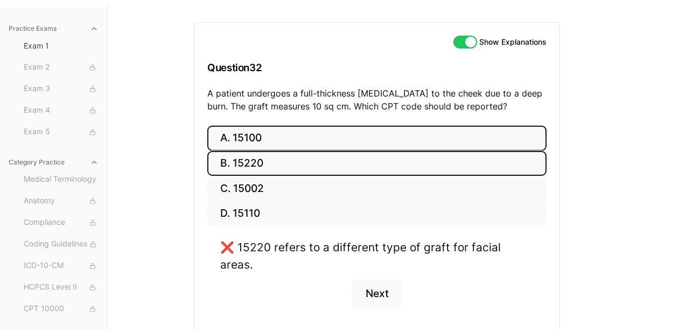
click at [271, 144] on button "A. 15100" at bounding box center [376, 137] width 339 height 25
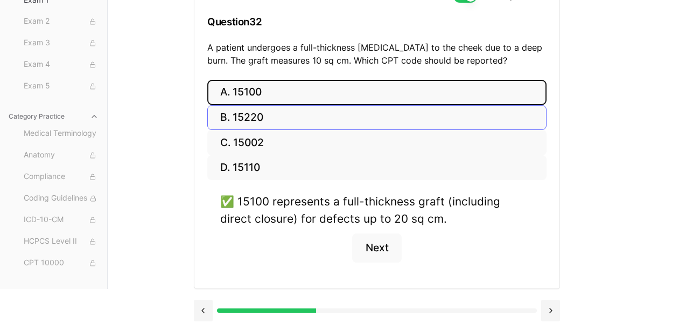
scroll to position [180, 0]
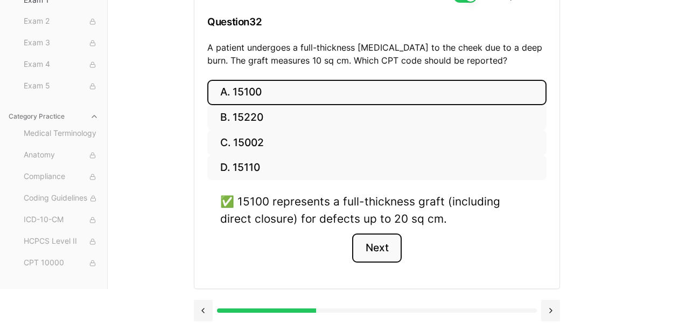
click at [376, 233] on button "Next" at bounding box center [376, 247] width 49 height 29
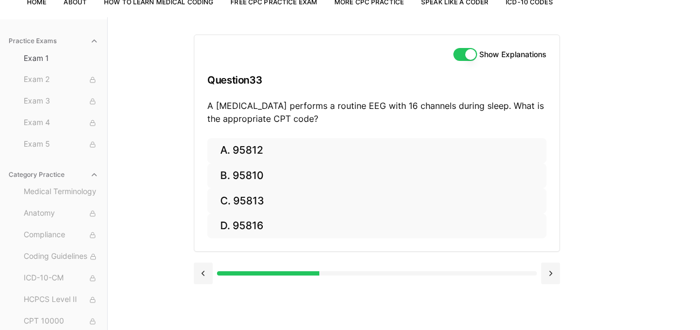
scroll to position [73, 0]
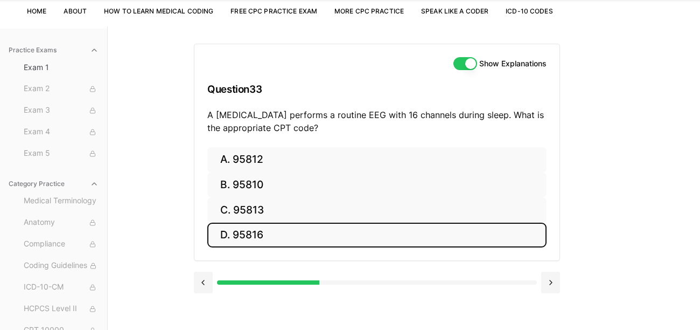
click at [306, 241] on button "D. 95816" at bounding box center [376, 234] width 339 height 25
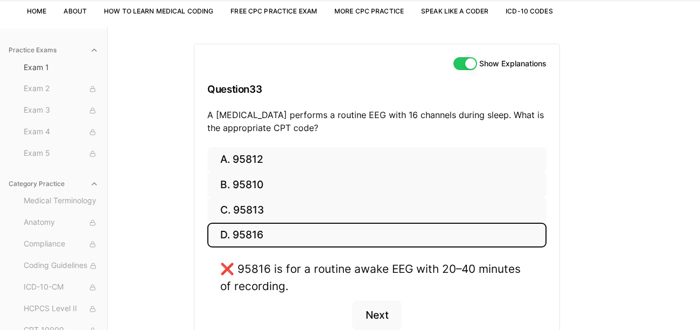
click at [304, 226] on button "D. 95816" at bounding box center [376, 234] width 339 height 25
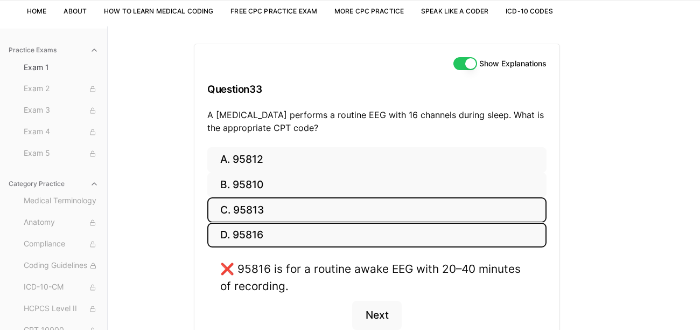
click at [302, 219] on button "C. 95813" at bounding box center [376, 209] width 339 height 25
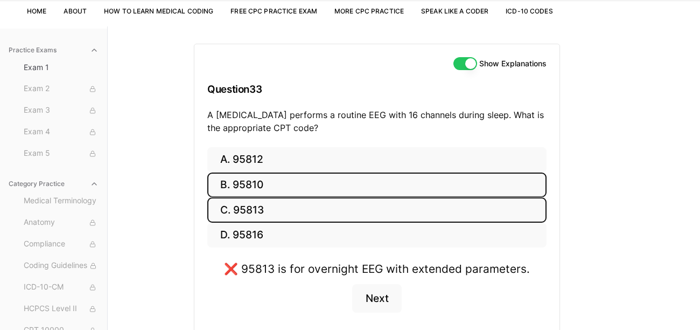
click at [306, 189] on button "B. 95810" at bounding box center [376, 184] width 339 height 25
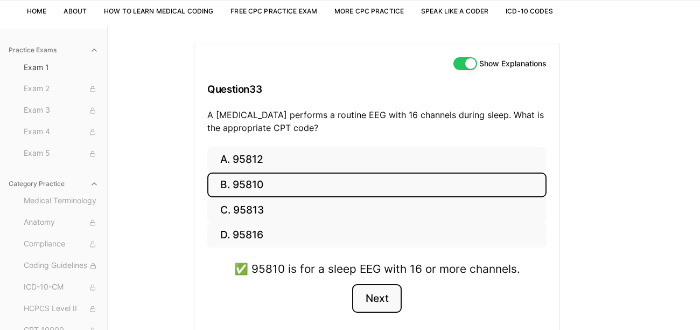
click at [378, 306] on button "Next" at bounding box center [376, 298] width 49 height 29
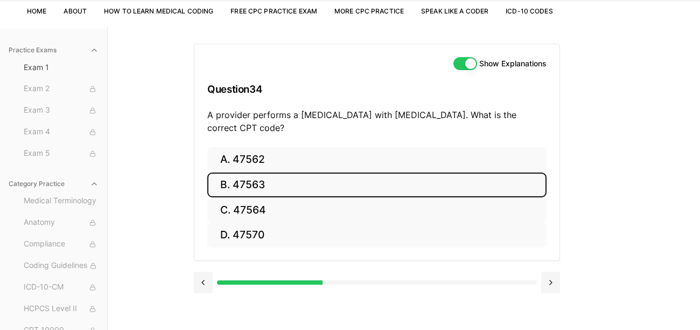
click at [244, 193] on button "B. 47563" at bounding box center [376, 184] width 339 height 25
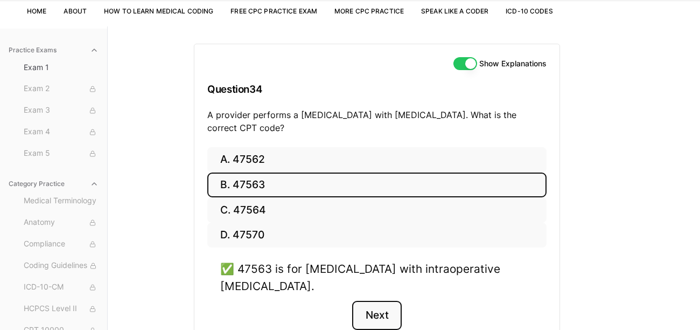
click at [380, 317] on button "Next" at bounding box center [376, 314] width 49 height 29
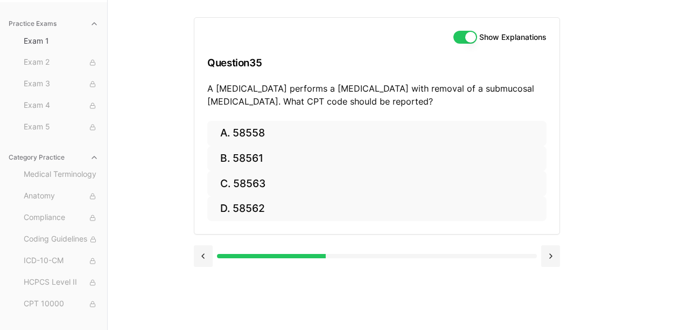
scroll to position [116, 0]
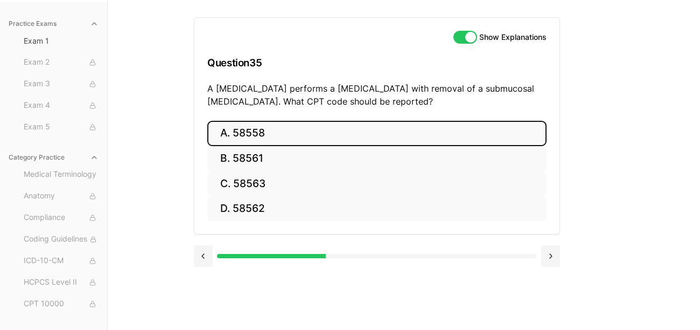
click at [249, 125] on button "A. 58558" at bounding box center [376, 133] width 339 height 25
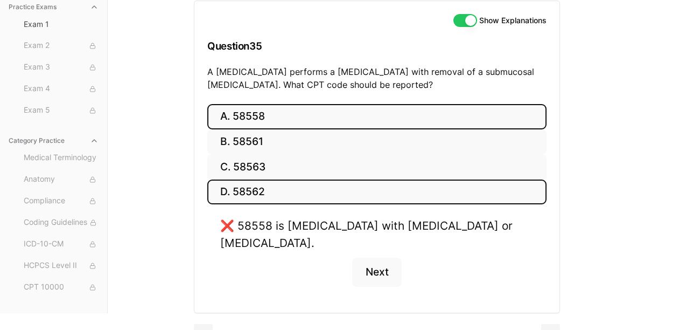
click at [245, 193] on button "D. 58562" at bounding box center [376, 191] width 339 height 25
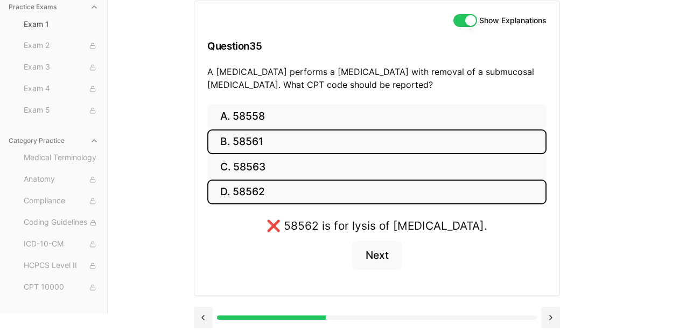
click at [260, 140] on button "B. 58561" at bounding box center [376, 141] width 339 height 25
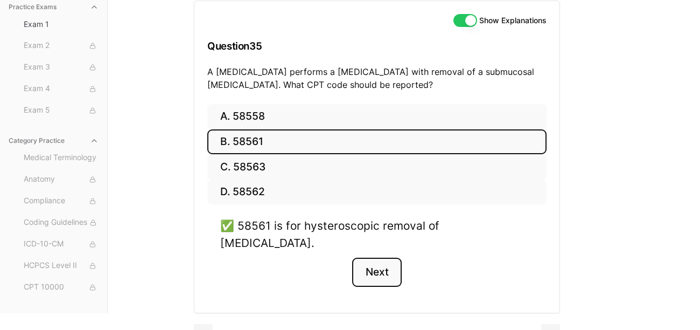
click at [370, 257] on button "Next" at bounding box center [376, 271] width 49 height 29
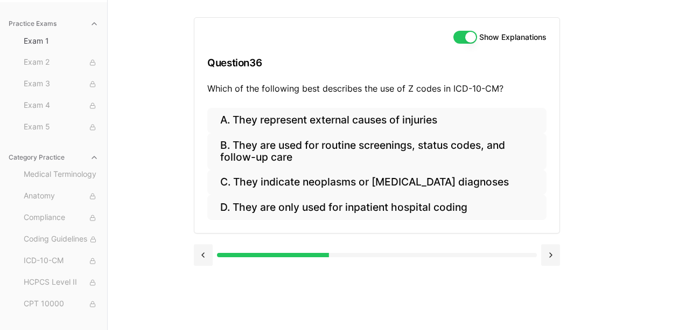
click at [311, 203] on div "A. They represent external causes of injuries B. They are used for routine scre…" at bounding box center [376, 170] width 365 height 125
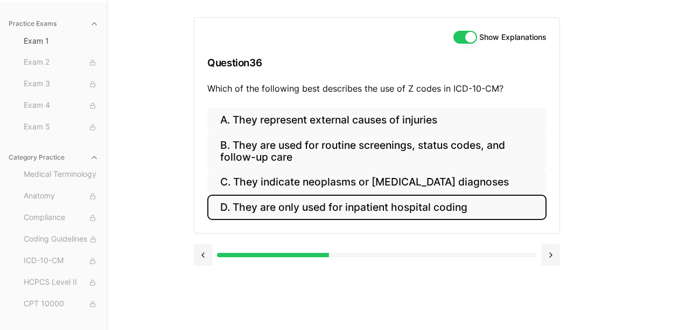
click at [311, 194] on button "D. They are only used for inpatient hospital coding" at bounding box center [376, 206] width 339 height 25
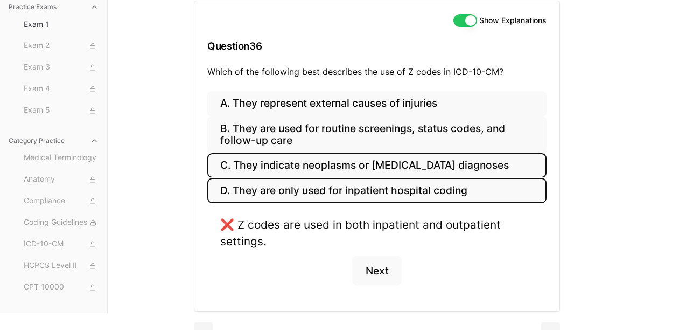
click at [317, 171] on button "C. They indicate neoplasms or [MEDICAL_DATA] diagnoses" at bounding box center [376, 165] width 339 height 25
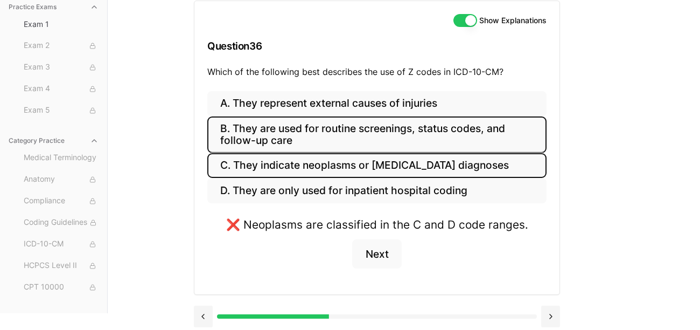
click at [327, 133] on button "B. They are used for routine screenings, status codes, and follow-up care" at bounding box center [376, 134] width 339 height 37
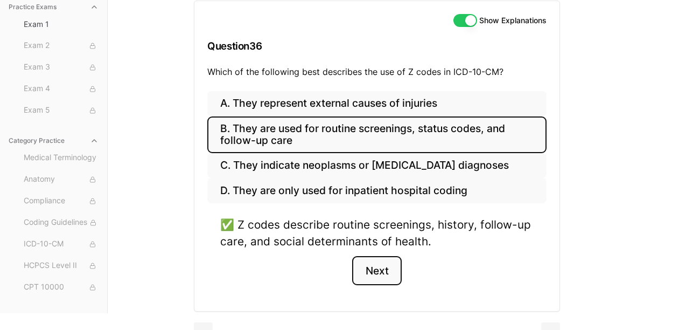
click at [385, 272] on button "Next" at bounding box center [376, 270] width 49 height 29
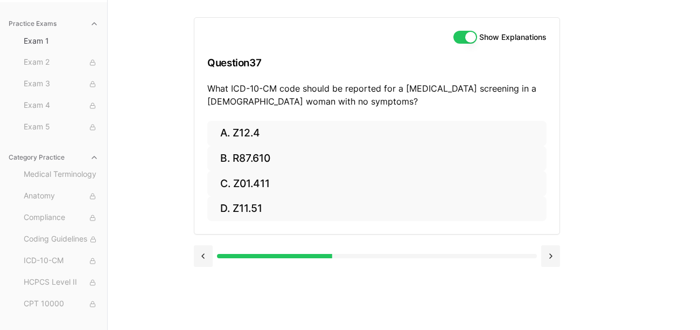
click at [385, 272] on div "Show Explanations Question 37 What ICD-10-CM code should be reported for a [MED…" at bounding box center [404, 165] width 420 height 330
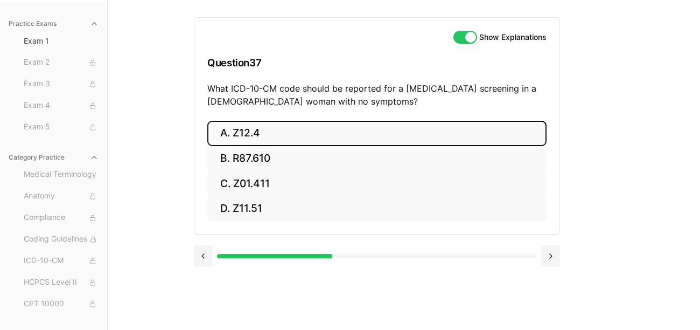
click at [246, 121] on button "A. Z12.4" at bounding box center [376, 133] width 339 height 25
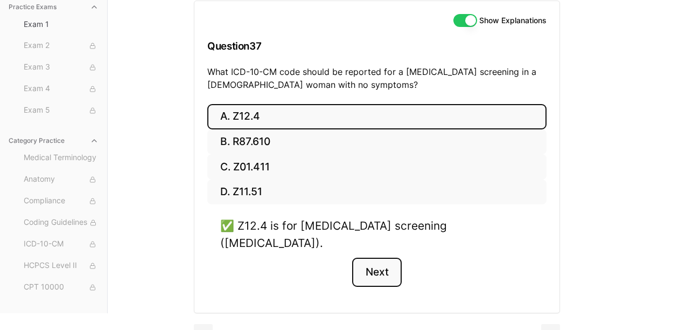
click at [379, 267] on button "Next" at bounding box center [376, 271] width 49 height 29
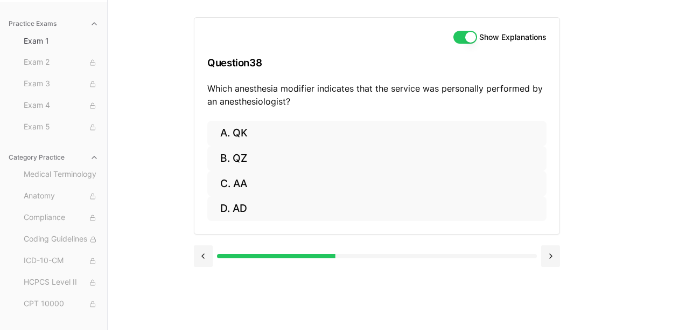
click at [379, 267] on div "Show Explanations Question 38 Which anesthesia modifier indicates that the serv…" at bounding box center [404, 165] width 420 height 330
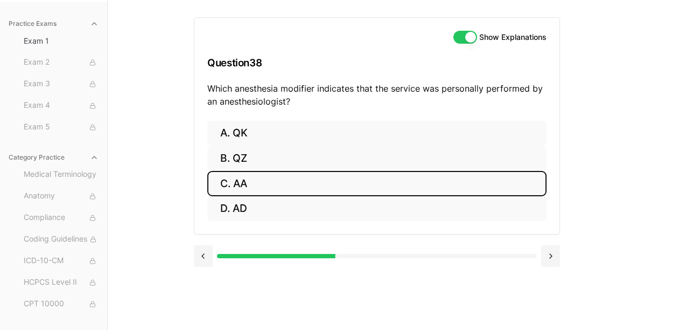
click at [235, 171] on button "C. AA" at bounding box center [376, 183] width 339 height 25
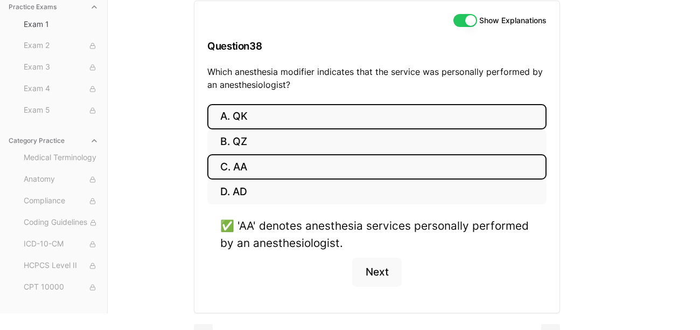
click at [254, 116] on button "A. QK" at bounding box center [376, 116] width 339 height 25
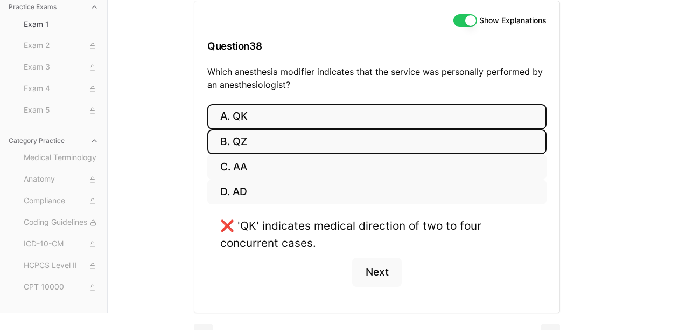
click at [282, 132] on button "B. QZ" at bounding box center [376, 141] width 339 height 25
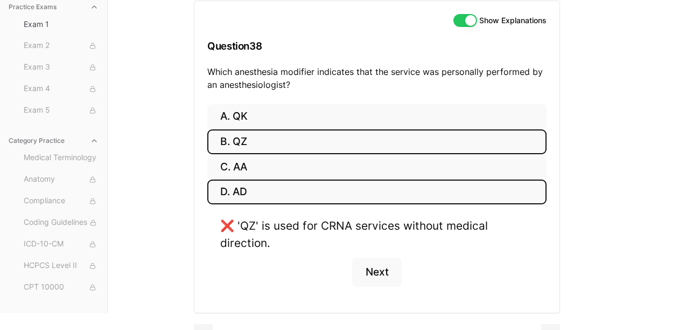
click at [250, 191] on button "D. AD" at bounding box center [376, 191] width 339 height 25
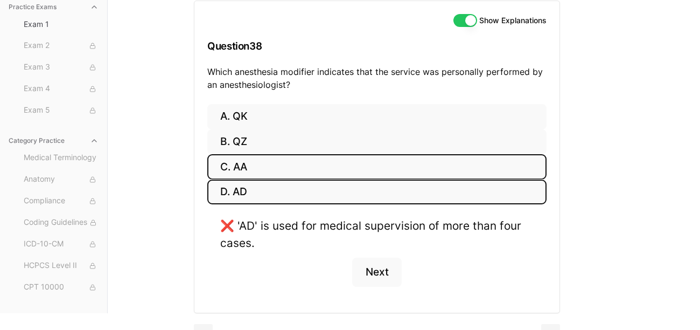
click at [249, 162] on button "C. AA" at bounding box center [376, 166] width 339 height 25
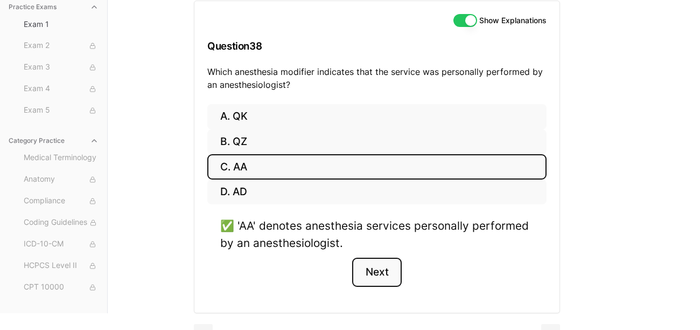
click at [375, 281] on button "Next" at bounding box center [376, 271] width 49 height 29
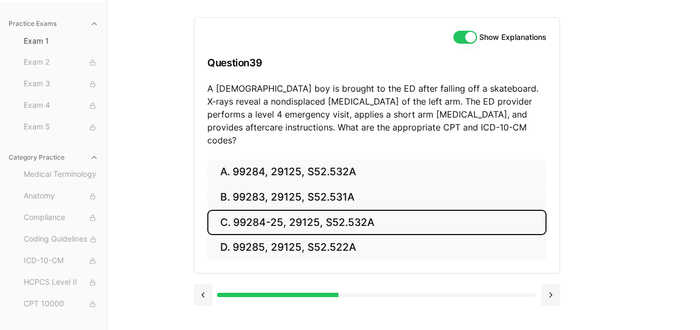
click at [351, 209] on button "C. 99284-25, 29125, S52.532A" at bounding box center [376, 221] width 339 height 25
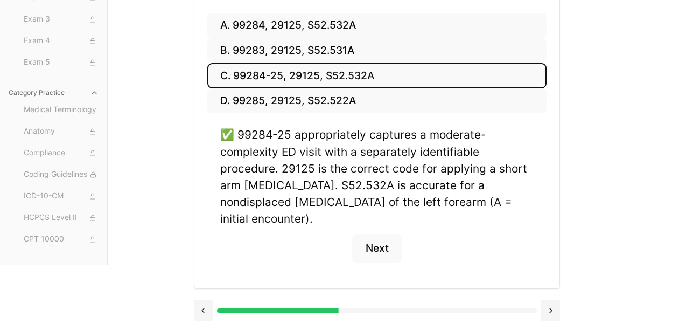
scroll to position [331, 0]
click at [385, 234] on button "Next" at bounding box center [376, 248] width 49 height 29
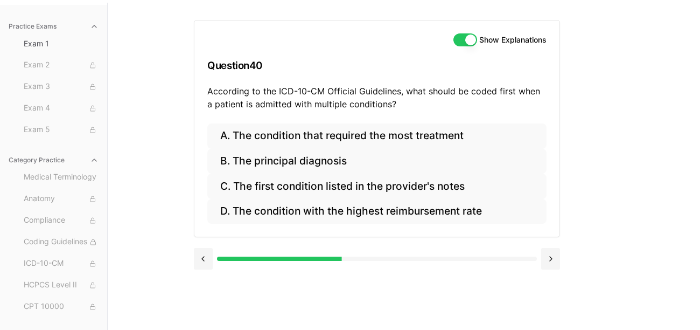
scroll to position [94, 0]
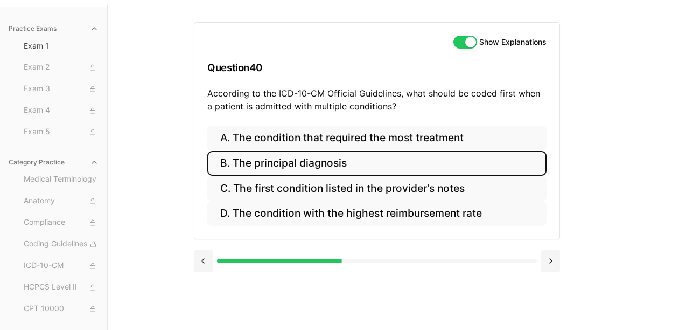
click at [272, 163] on button "B. The principal diagnosis" at bounding box center [376, 163] width 339 height 25
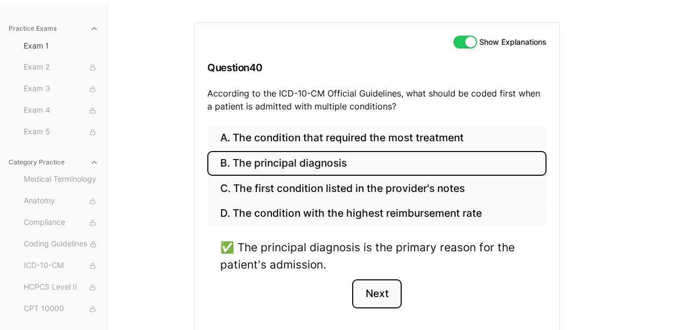
click at [378, 300] on button "Next" at bounding box center [376, 293] width 49 height 29
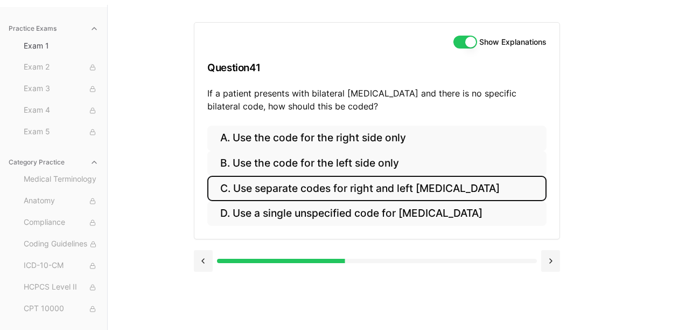
click at [360, 186] on button "C. Use separate codes for right and left [MEDICAL_DATA]" at bounding box center [376, 188] width 339 height 25
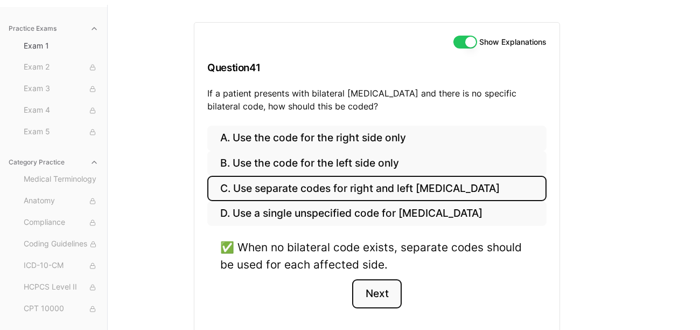
click at [368, 300] on button "Next" at bounding box center [376, 293] width 49 height 29
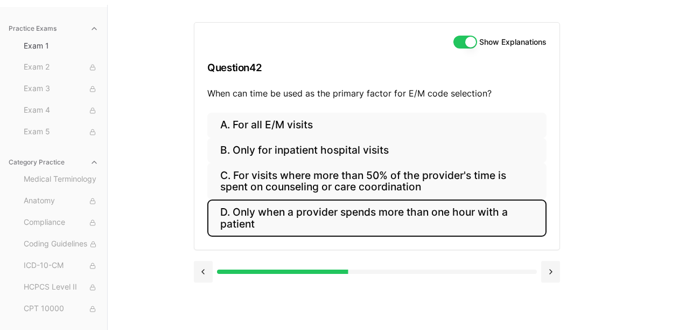
click at [285, 232] on button "D. Only when a provider spends more than one hour with a patient" at bounding box center [376, 217] width 339 height 37
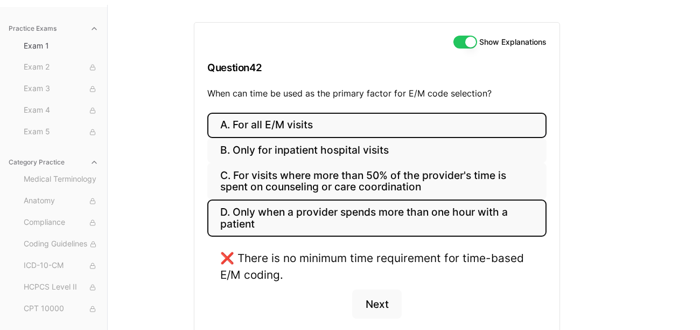
click at [291, 126] on button "A. For all E/M visits" at bounding box center [376, 125] width 339 height 25
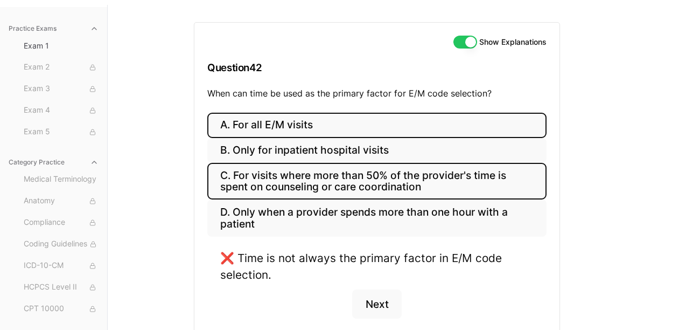
click at [288, 176] on button "C. For visits where more than 50% of the provider's time is spent on counseling…" at bounding box center [376, 181] width 339 height 37
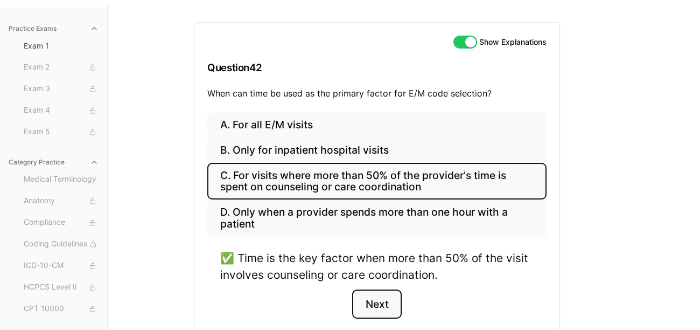
click at [380, 310] on button "Next" at bounding box center [376, 303] width 49 height 29
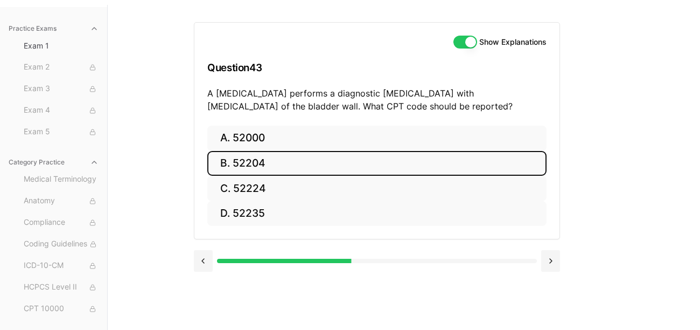
click at [237, 163] on button "B. 52204" at bounding box center [376, 163] width 339 height 25
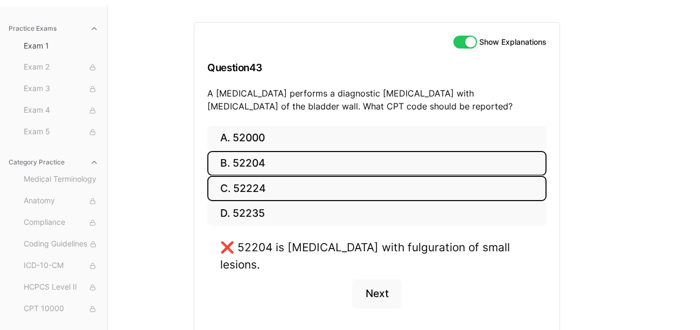
click at [246, 194] on button "C. 52224" at bounding box center [376, 188] width 339 height 25
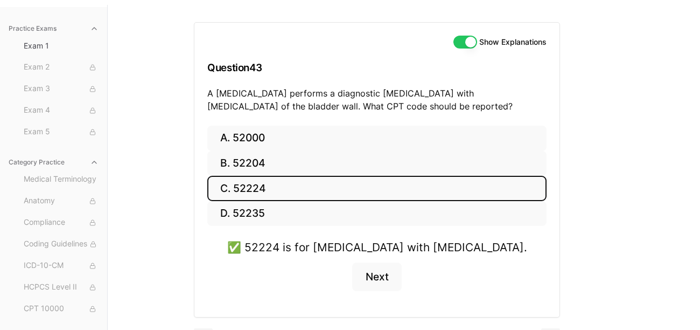
click at [246, 194] on button "C. 52224" at bounding box center [376, 188] width 339 height 25
click at [370, 268] on button "Next" at bounding box center [376, 276] width 49 height 29
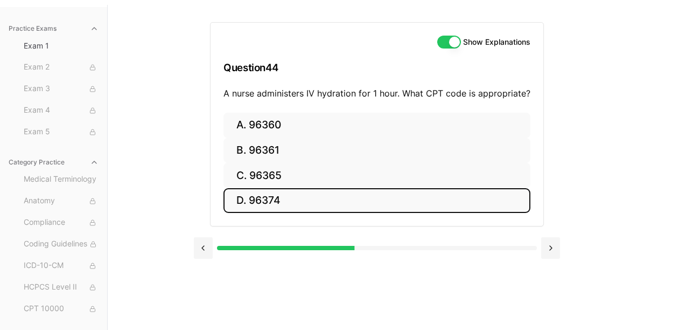
click at [271, 199] on button "D. 96374" at bounding box center [376, 200] width 307 height 25
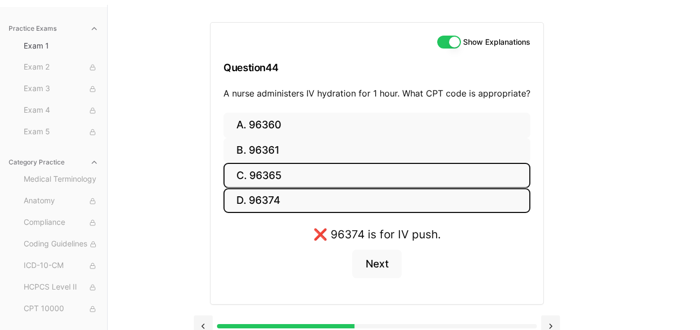
click at [288, 170] on button "C. 96365" at bounding box center [376, 175] width 307 height 25
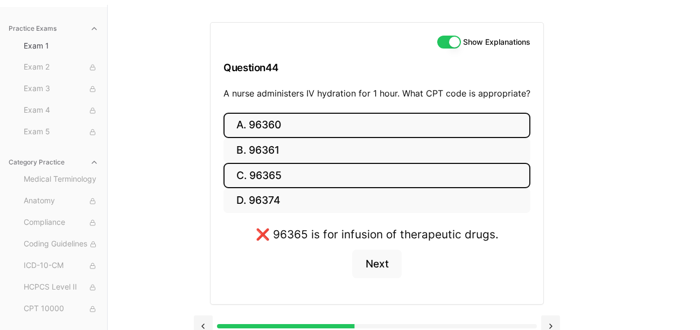
click at [298, 130] on button "A. 96360" at bounding box center [376, 125] width 307 height 25
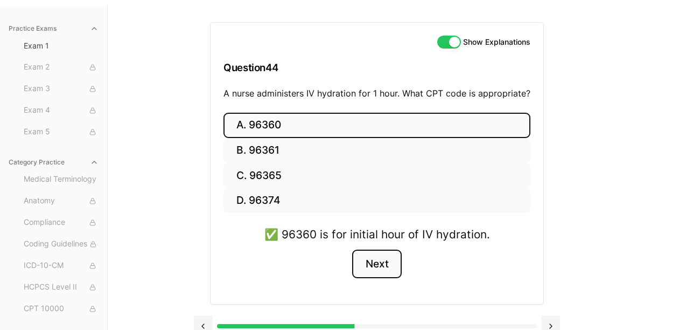
click at [392, 270] on button "Next" at bounding box center [376, 263] width 49 height 29
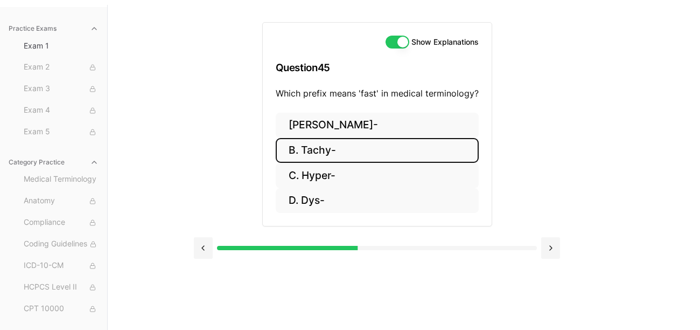
click at [316, 157] on button "B. Tachy-" at bounding box center [377, 150] width 203 height 25
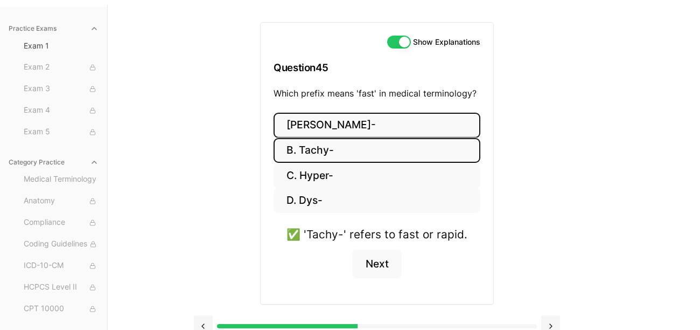
click at [354, 130] on button "[PERSON_NAME]-" at bounding box center [377, 125] width 207 height 25
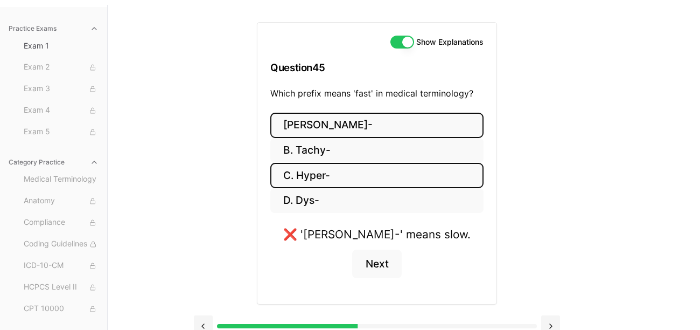
click at [352, 183] on button "C. Hyper-" at bounding box center [376, 175] width 213 height 25
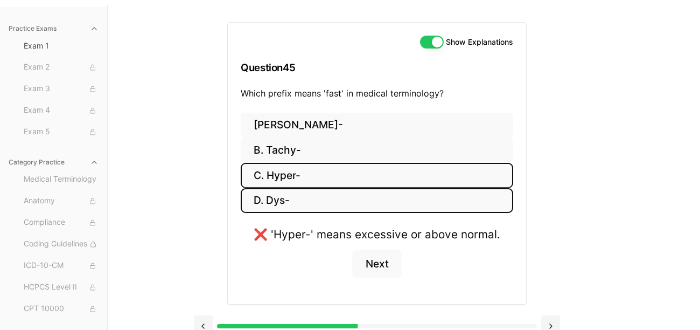
click at [347, 200] on button "D. Dys-" at bounding box center [377, 200] width 272 height 25
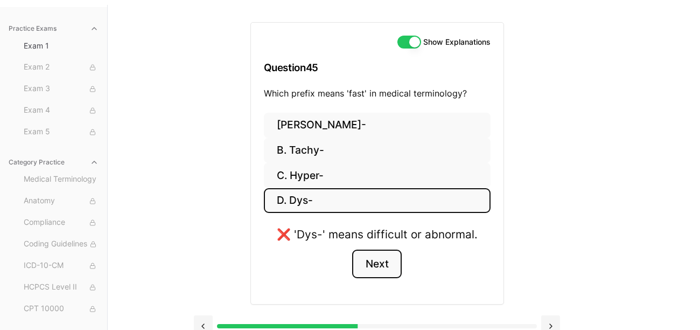
click at [389, 264] on button "Next" at bounding box center [376, 263] width 49 height 29
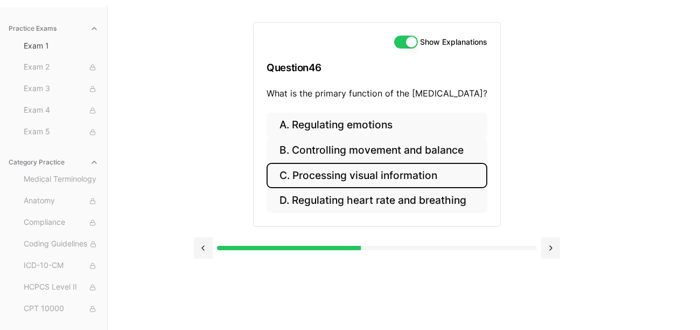
click at [375, 184] on button "C. Processing visual information" at bounding box center [377, 175] width 221 height 25
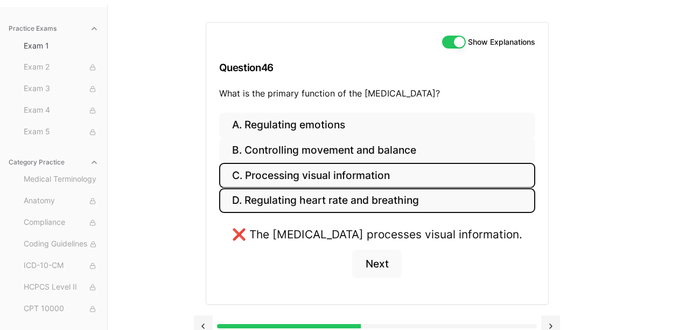
click at [368, 198] on button "D. Regulating heart rate and breathing" at bounding box center [377, 200] width 316 height 25
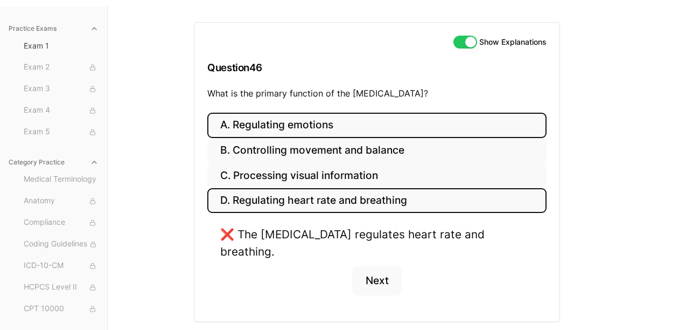
click at [377, 121] on button "A. Regulating emotions" at bounding box center [376, 125] width 339 height 25
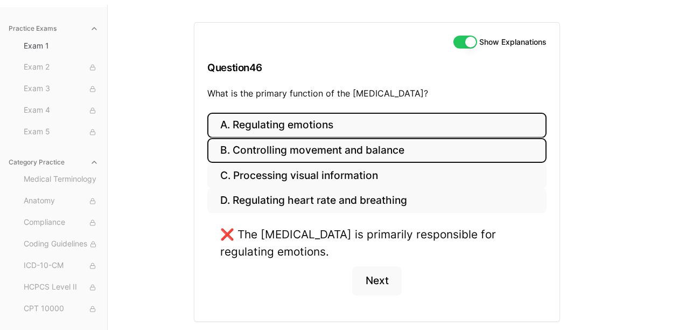
click at [375, 145] on button "B. Controlling movement and balance" at bounding box center [376, 150] width 339 height 25
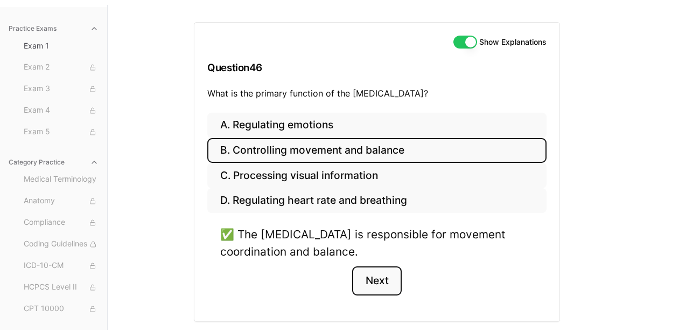
click at [373, 272] on button "Next" at bounding box center [376, 280] width 49 height 29
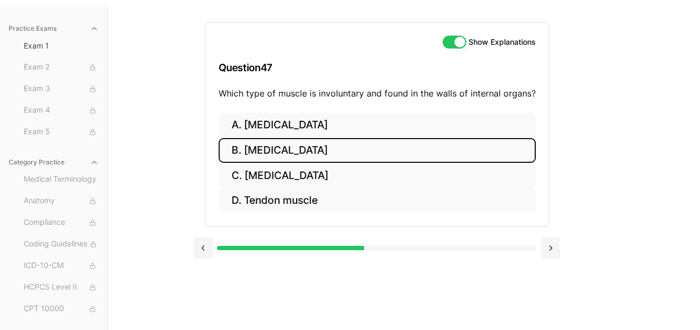
click at [290, 159] on button "B. [MEDICAL_DATA]" at bounding box center [377, 150] width 317 height 25
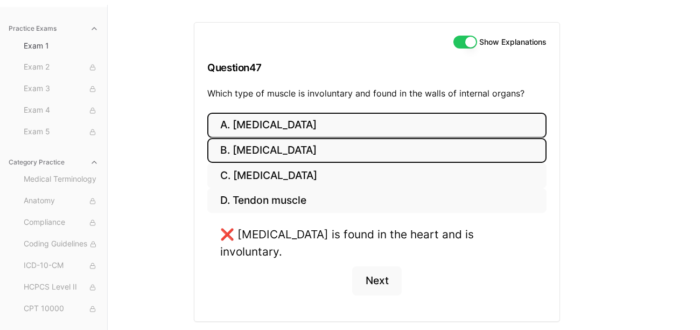
click at [295, 117] on button "A. [MEDICAL_DATA]" at bounding box center [376, 125] width 339 height 25
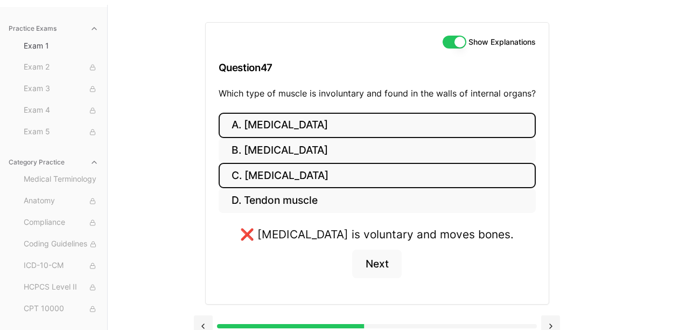
click at [300, 178] on button "C. [MEDICAL_DATA]" at bounding box center [377, 175] width 317 height 25
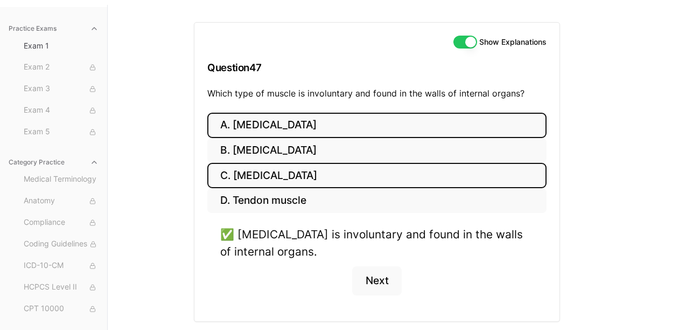
click at [320, 127] on button "A. [MEDICAL_DATA]" at bounding box center [376, 125] width 339 height 25
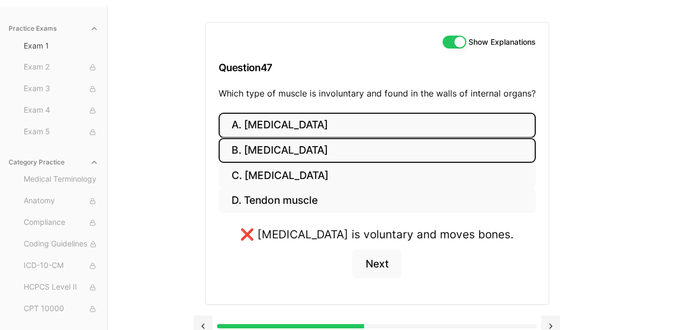
click at [317, 142] on button "B. [MEDICAL_DATA]" at bounding box center [377, 150] width 317 height 25
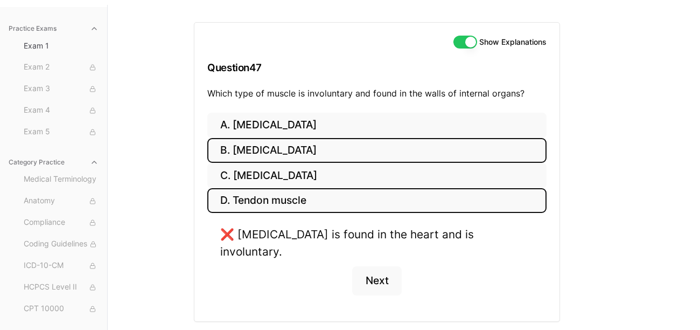
click at [298, 200] on button "D. Tendon muscle" at bounding box center [376, 200] width 339 height 25
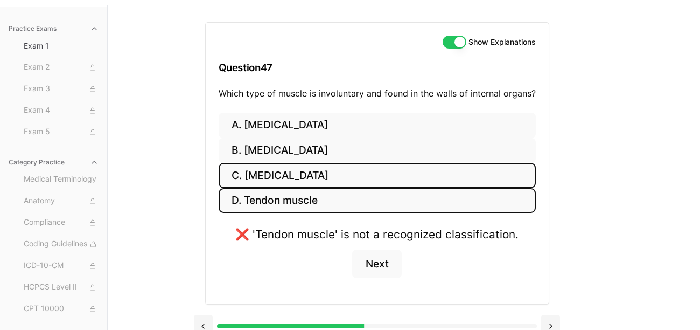
click at [299, 182] on button "C. [MEDICAL_DATA]" at bounding box center [377, 175] width 317 height 25
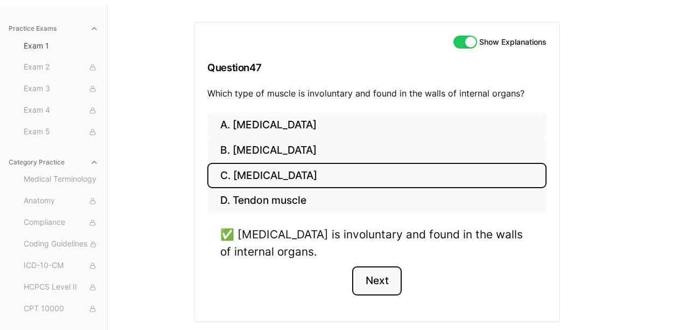
click at [387, 293] on button "Next" at bounding box center [376, 280] width 49 height 29
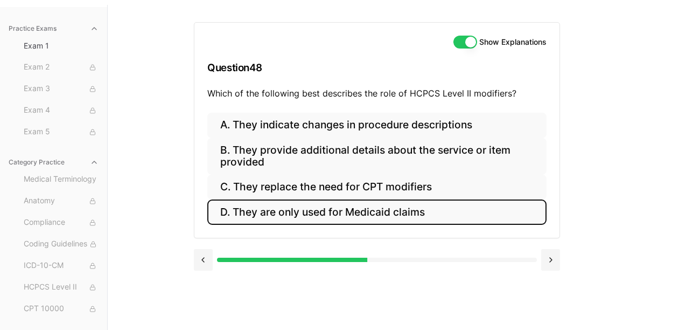
click at [377, 222] on button "D. They are only used for Medicaid claims" at bounding box center [376, 211] width 339 height 25
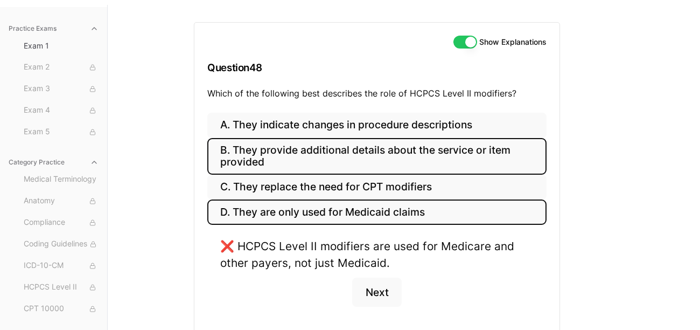
click at [387, 173] on button "B. They provide additional details about the service or item provided" at bounding box center [376, 156] width 339 height 37
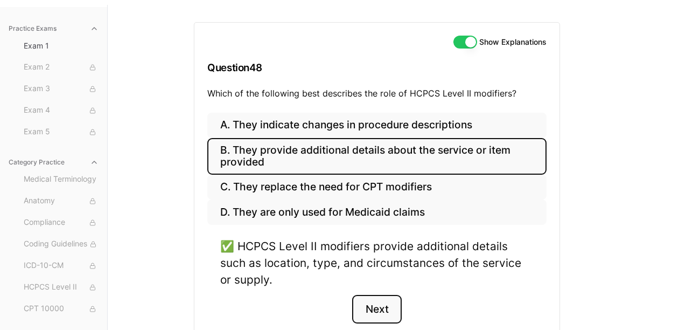
click at [390, 315] on button "Next" at bounding box center [376, 309] width 49 height 29
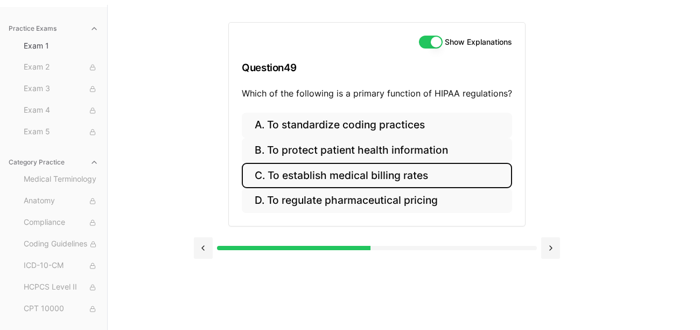
click at [375, 178] on button "C. To establish medical billing rates" at bounding box center [377, 175] width 270 height 25
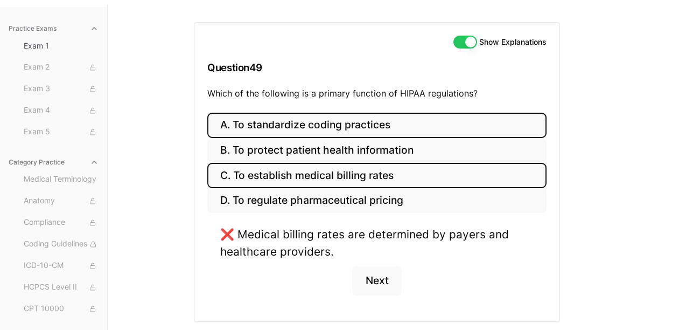
click at [378, 137] on button "A. To standardize coding practices" at bounding box center [376, 125] width 339 height 25
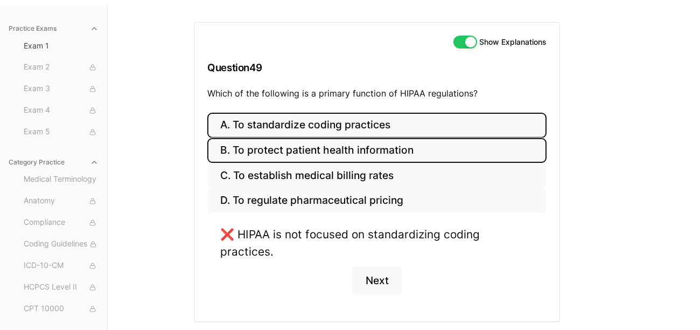
click at [374, 155] on button "B. To protect patient health information" at bounding box center [376, 150] width 339 height 25
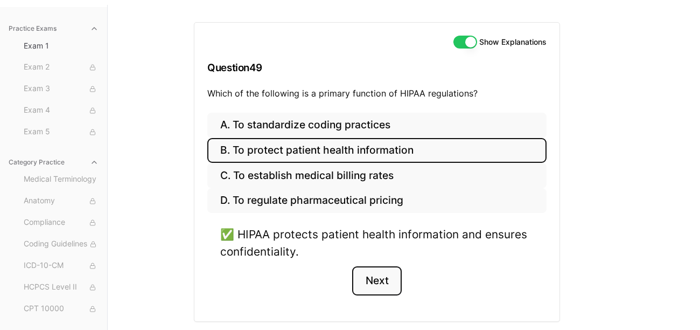
click at [386, 278] on button "Next" at bounding box center [376, 280] width 49 height 29
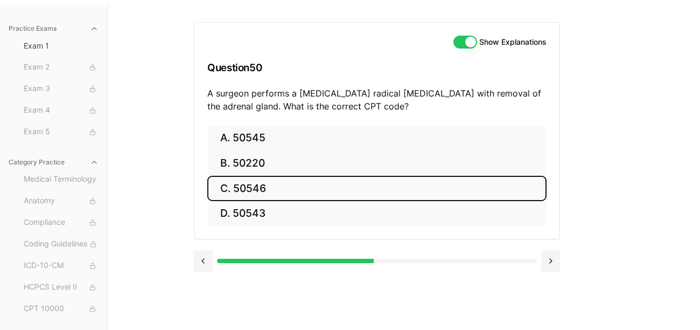
click at [303, 193] on button "C. 50546" at bounding box center [376, 188] width 339 height 25
